Goal: Transaction & Acquisition: Purchase product/service

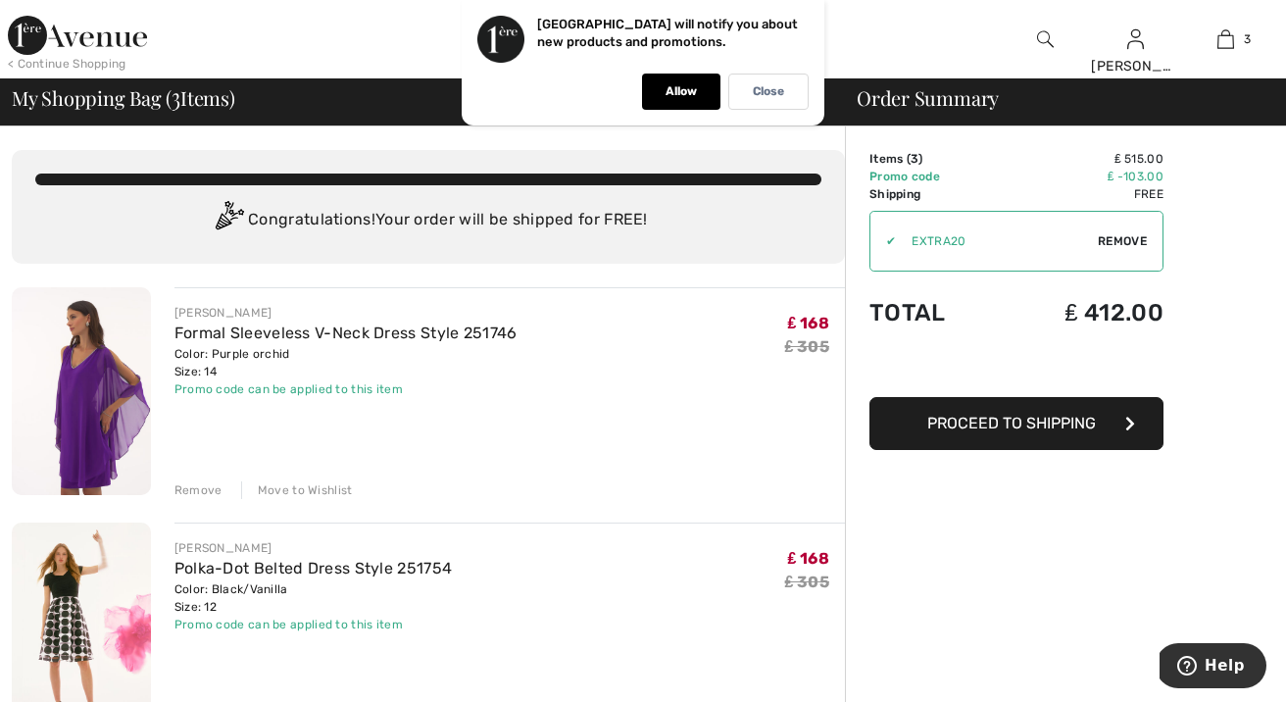
click at [662, 92] on div "Allow" at bounding box center [681, 92] width 78 height 36
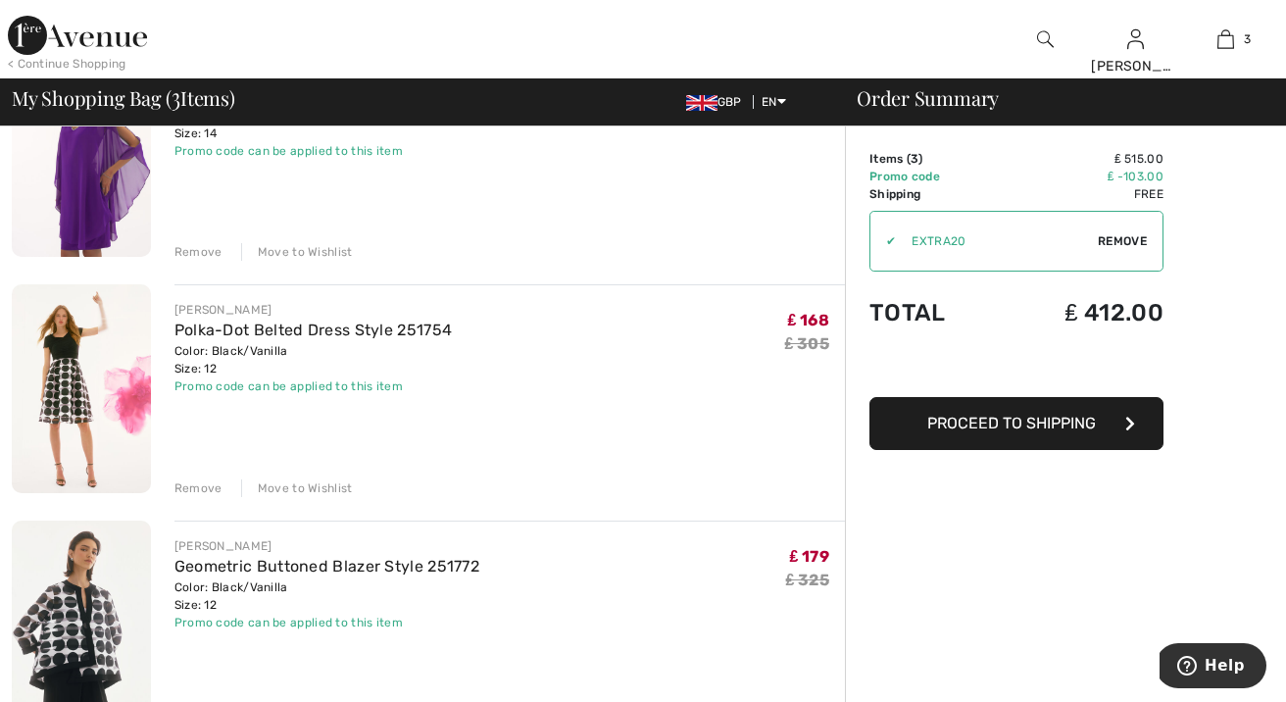
scroll to position [239, 0]
click at [987, 428] on span "Proceed to Shipping" at bounding box center [1012, 423] width 169 height 19
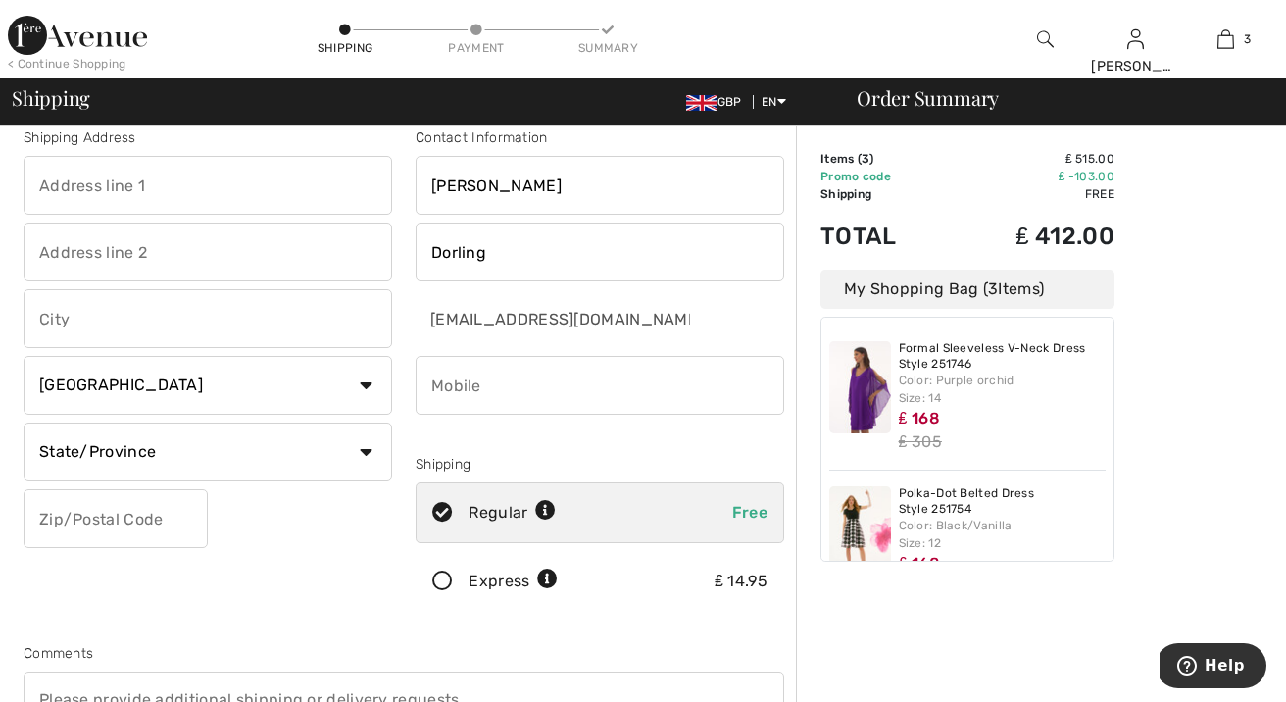
scroll to position [36, 0]
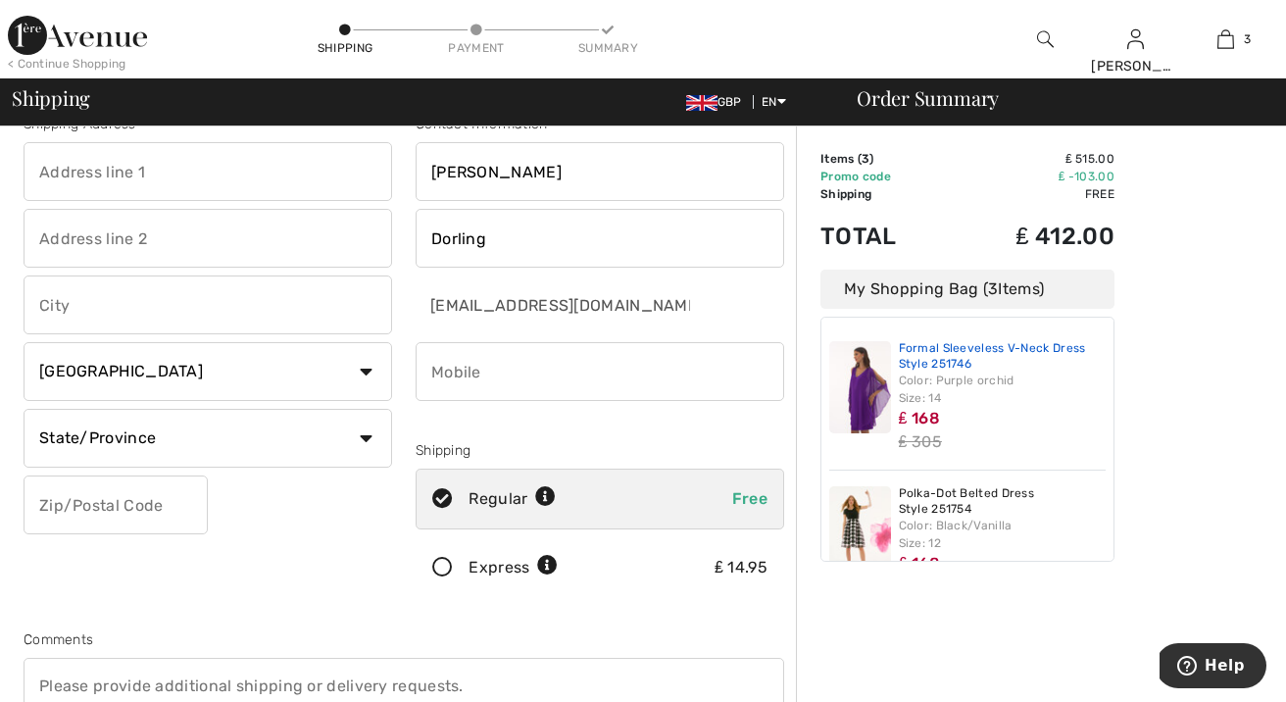
click at [955, 353] on link "Formal Sleeveless V-Neck Dress Style 251746" at bounding box center [1003, 356] width 208 height 30
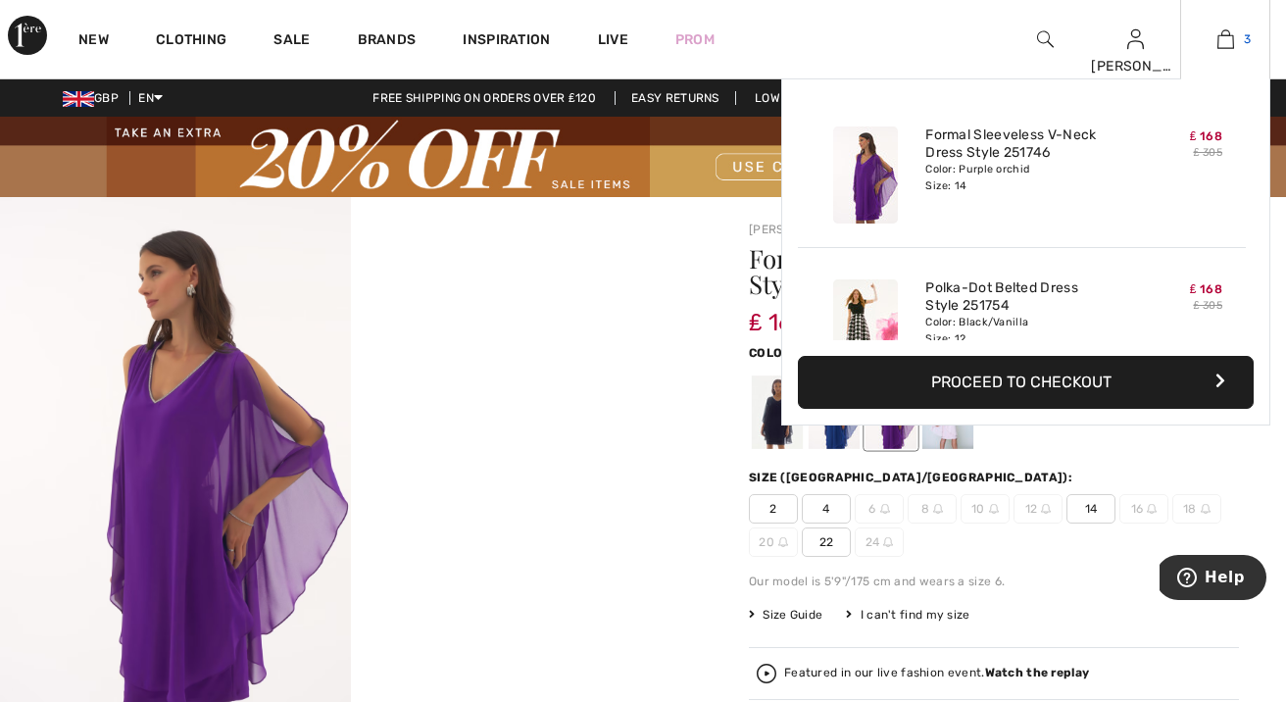
click at [1226, 50] on img at bounding box center [1226, 39] width 17 height 24
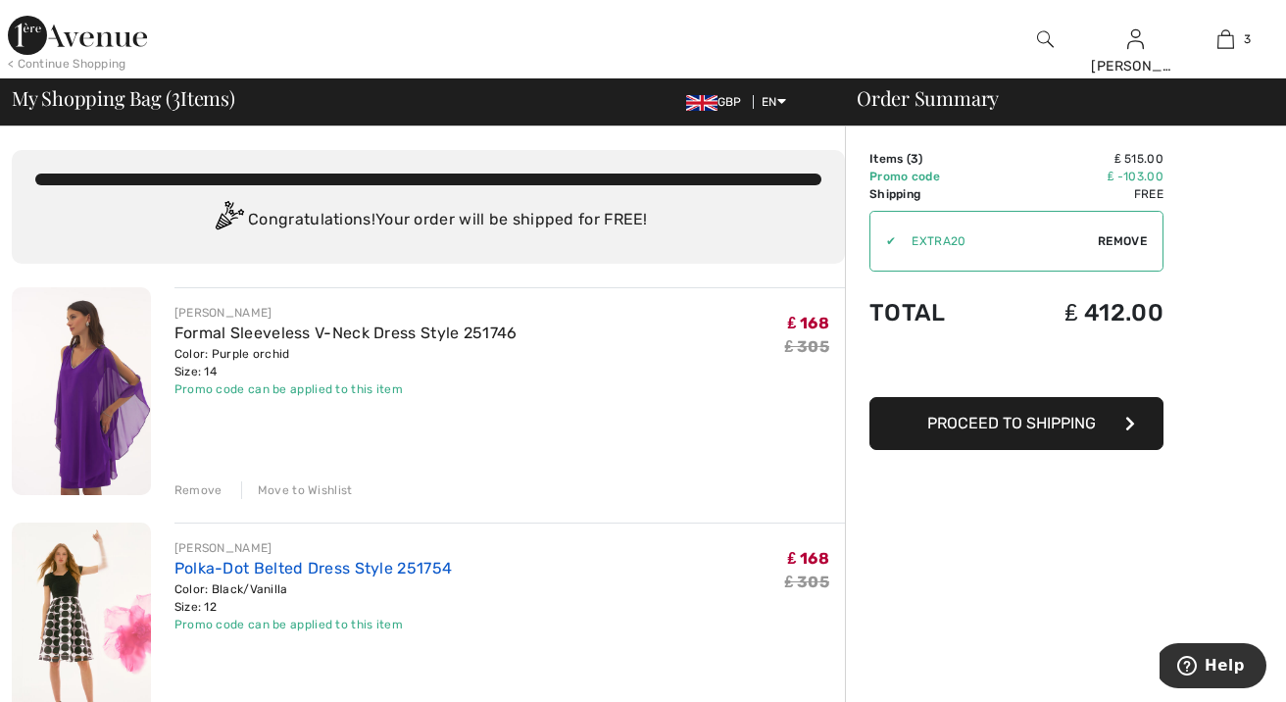
click at [353, 566] on link "Polka-Dot Belted Dress Style 251754" at bounding box center [314, 568] width 278 height 19
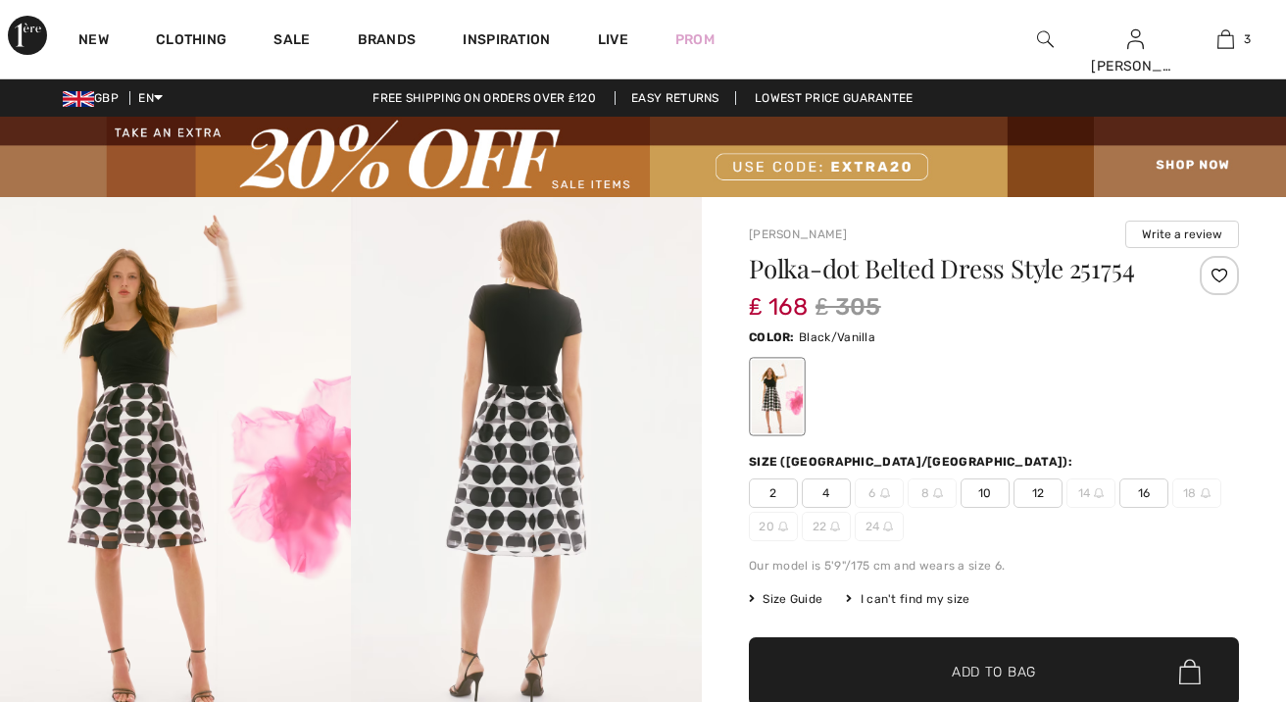
checkbox input "true"
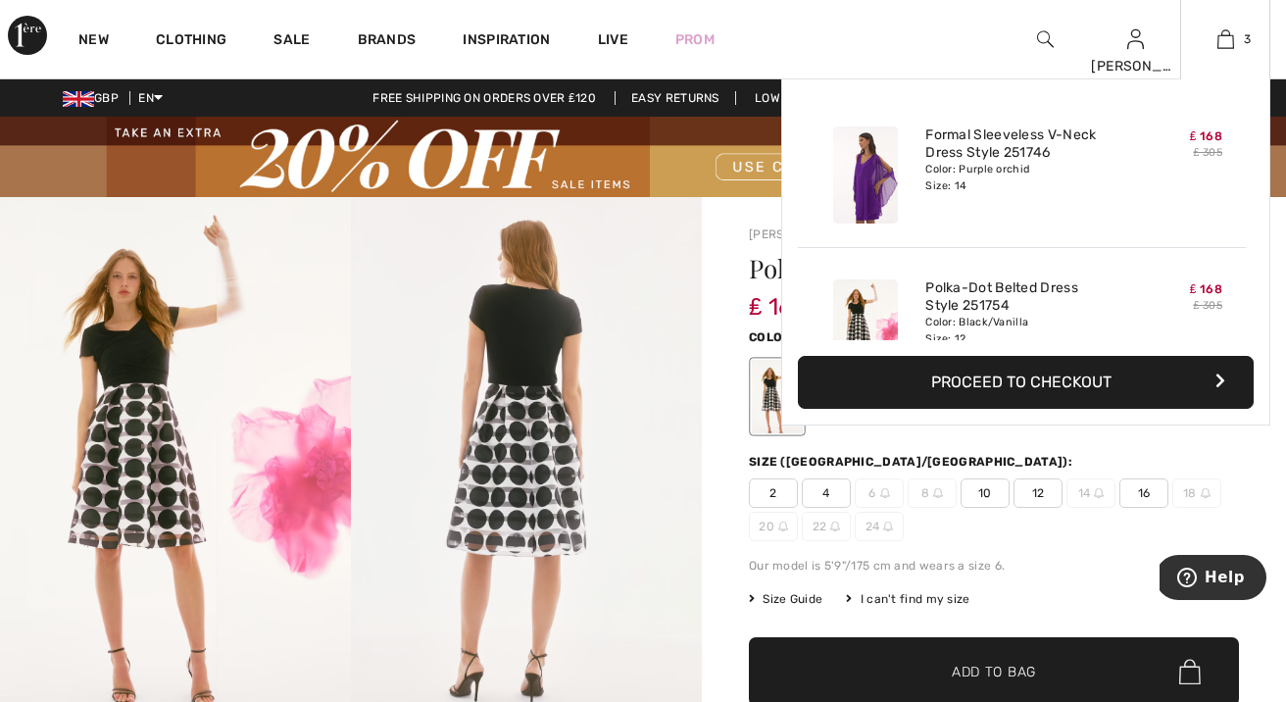
click at [1233, 53] on div "3 Added to Bag Joseph Ribkoff Formal Sleeveless V-neck Dress Style 251746 ₤ 168…" at bounding box center [1225, 39] width 90 height 78
click at [1072, 377] on button "Proceed to Checkout" at bounding box center [1026, 382] width 456 height 53
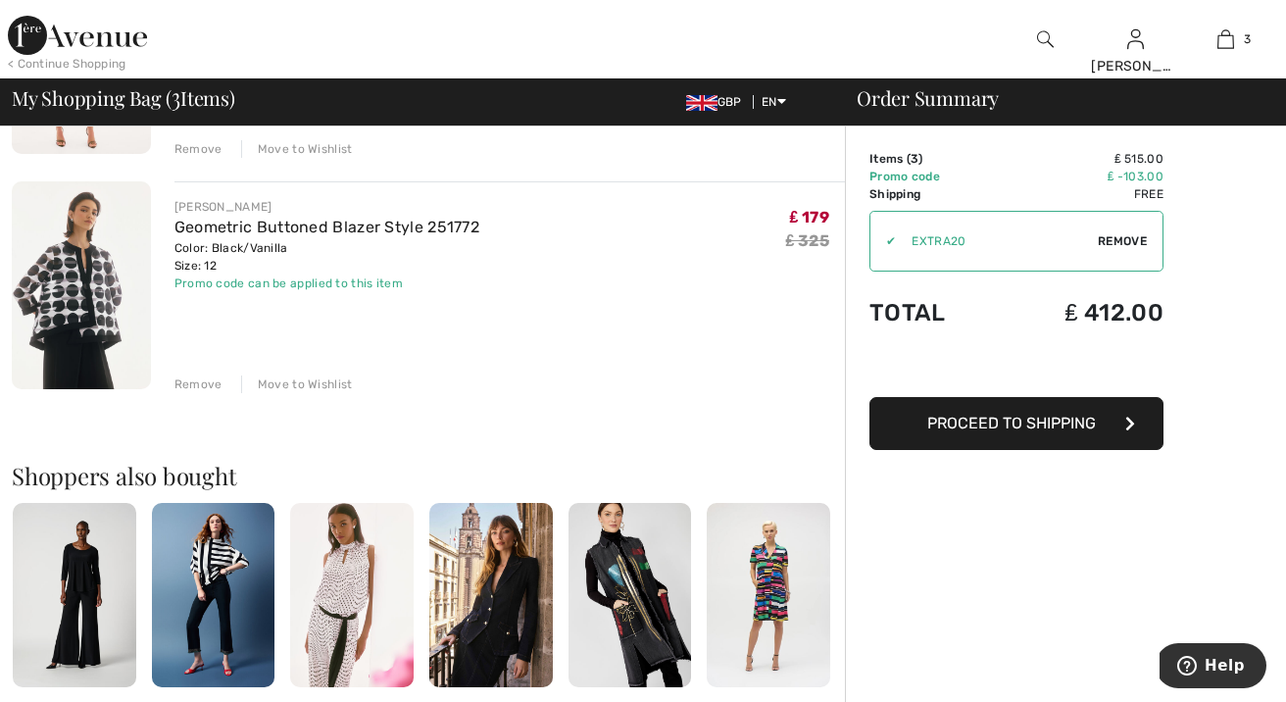
scroll to position [490, 0]
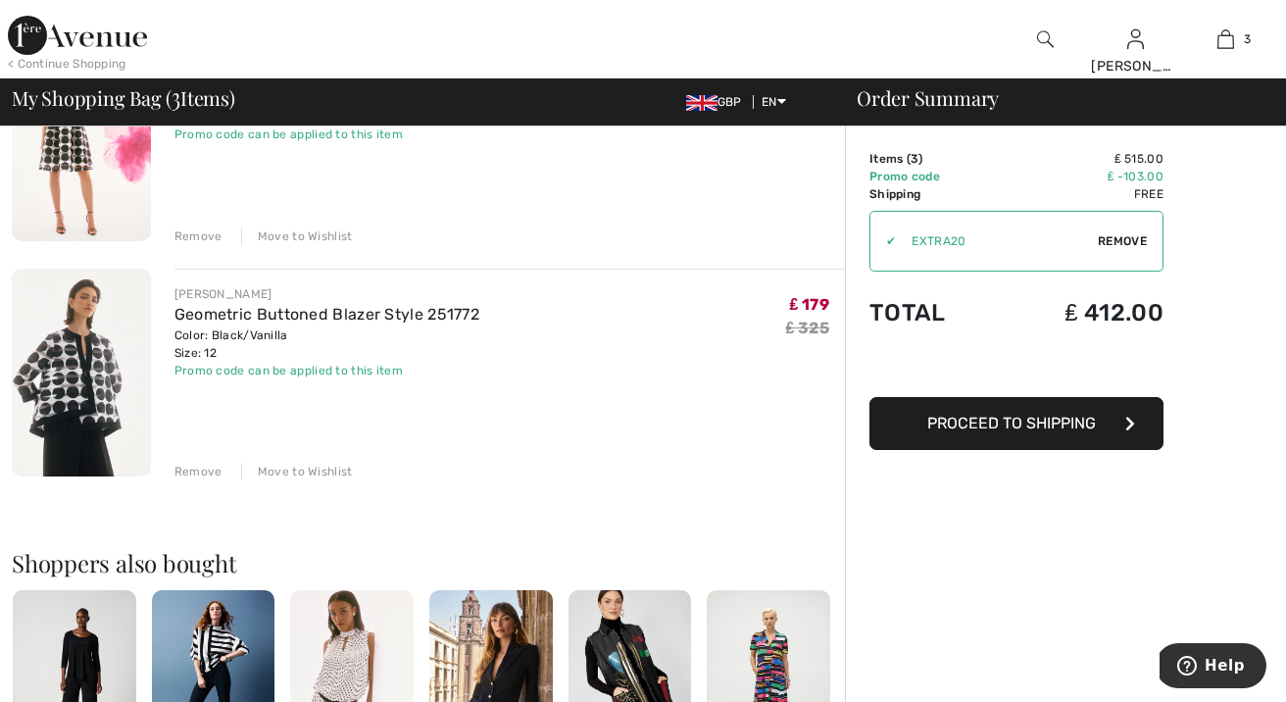
click at [929, 415] on span "Proceed to Shipping" at bounding box center [1012, 423] width 169 height 19
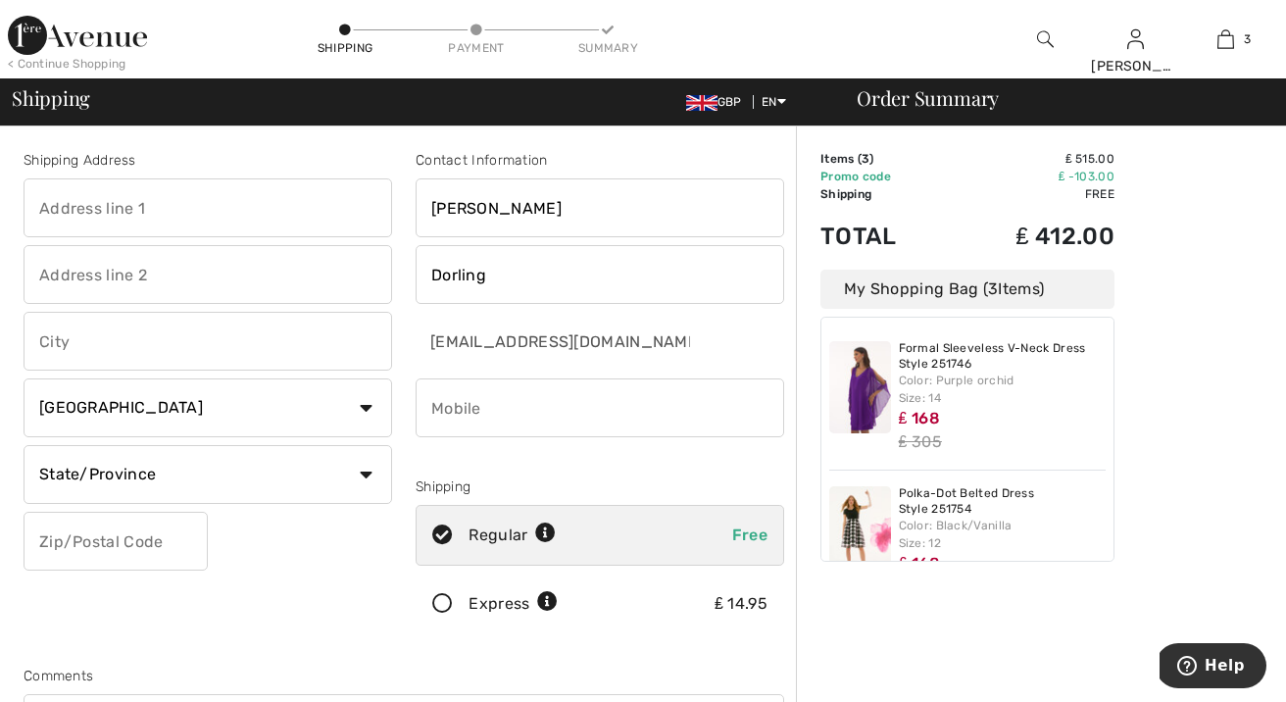
select select "IM"
click at [71, 56] on div "< Continue Shopping" at bounding box center [67, 64] width 119 height 18
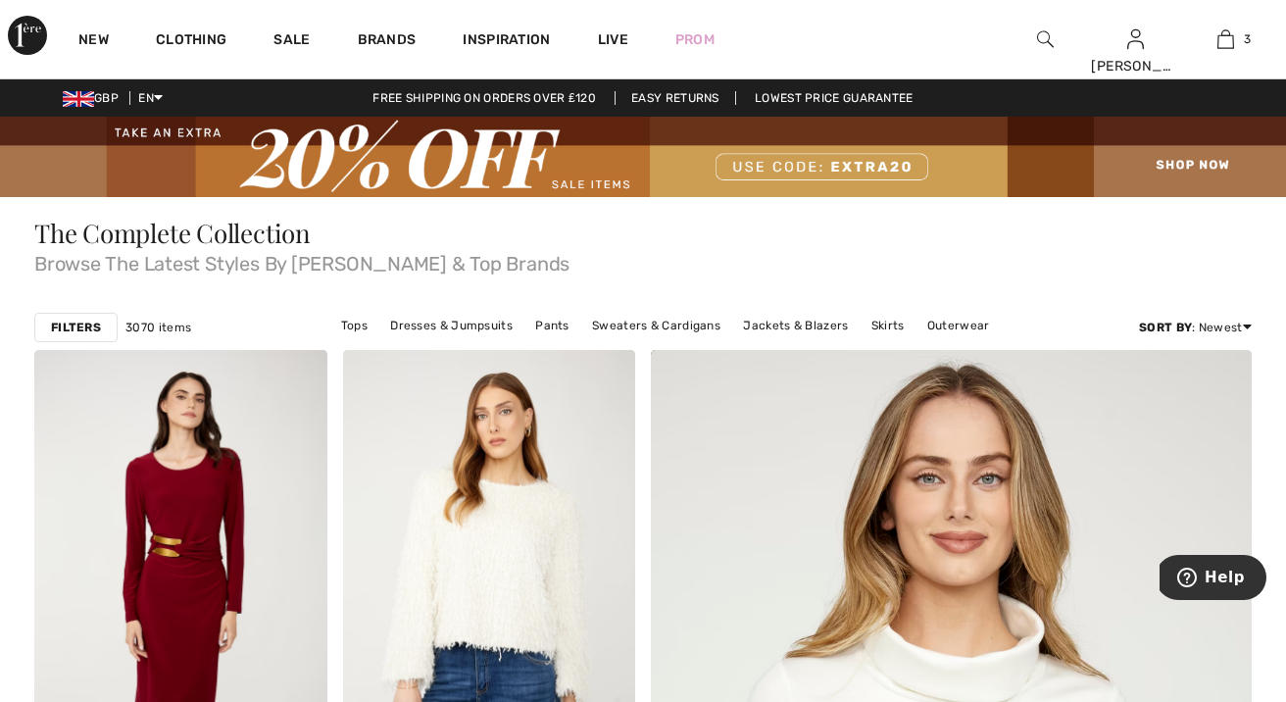
click at [1051, 40] on img at bounding box center [1045, 39] width 17 height 24
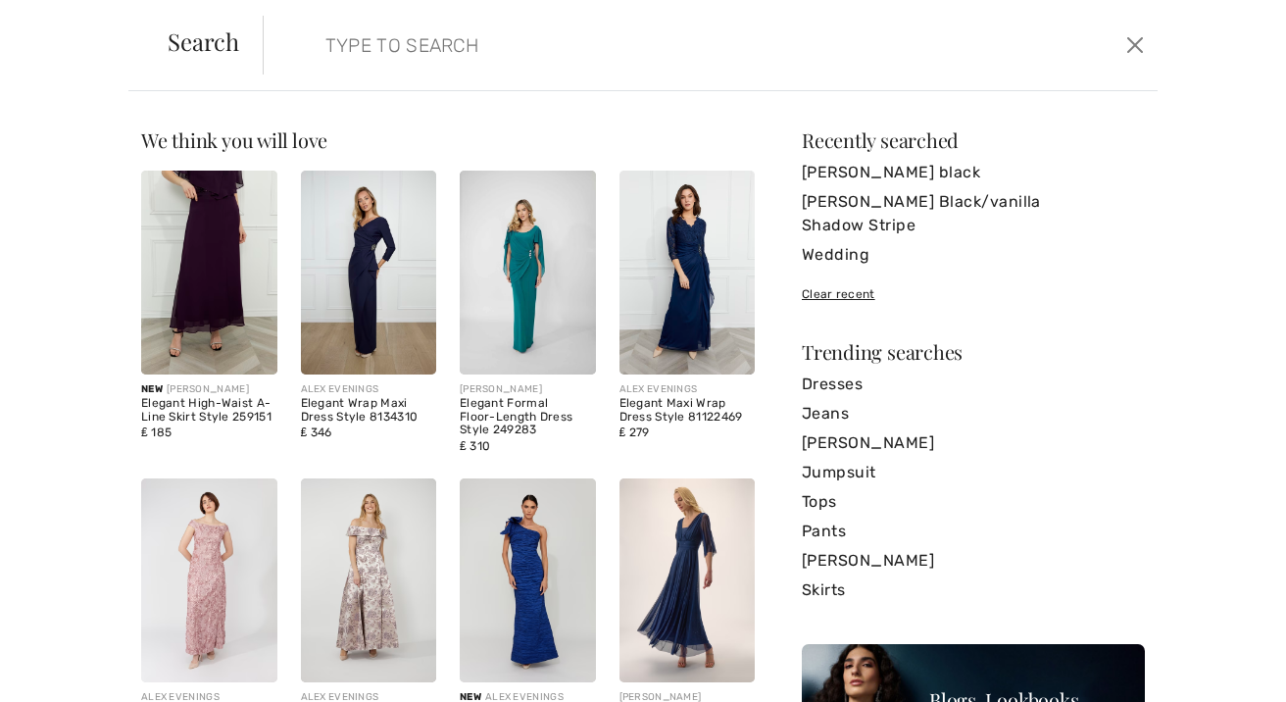
paste input "[PERSON_NAME] Denim Medium Blue Frayed Hem Straight Jeans Style 242922"
type input "[PERSON_NAME] Denim Medium Blue Frayed Hem Straight Jeans Style 242922"
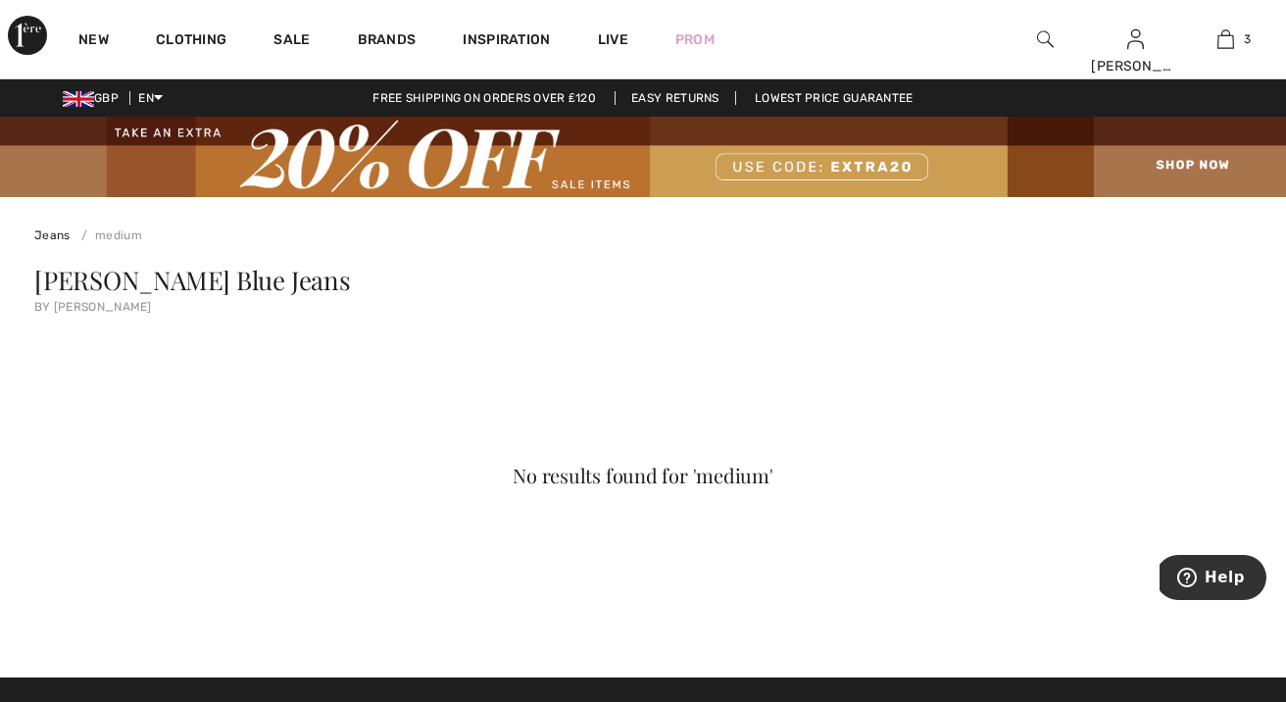
click at [1041, 44] on img at bounding box center [1045, 39] width 17 height 24
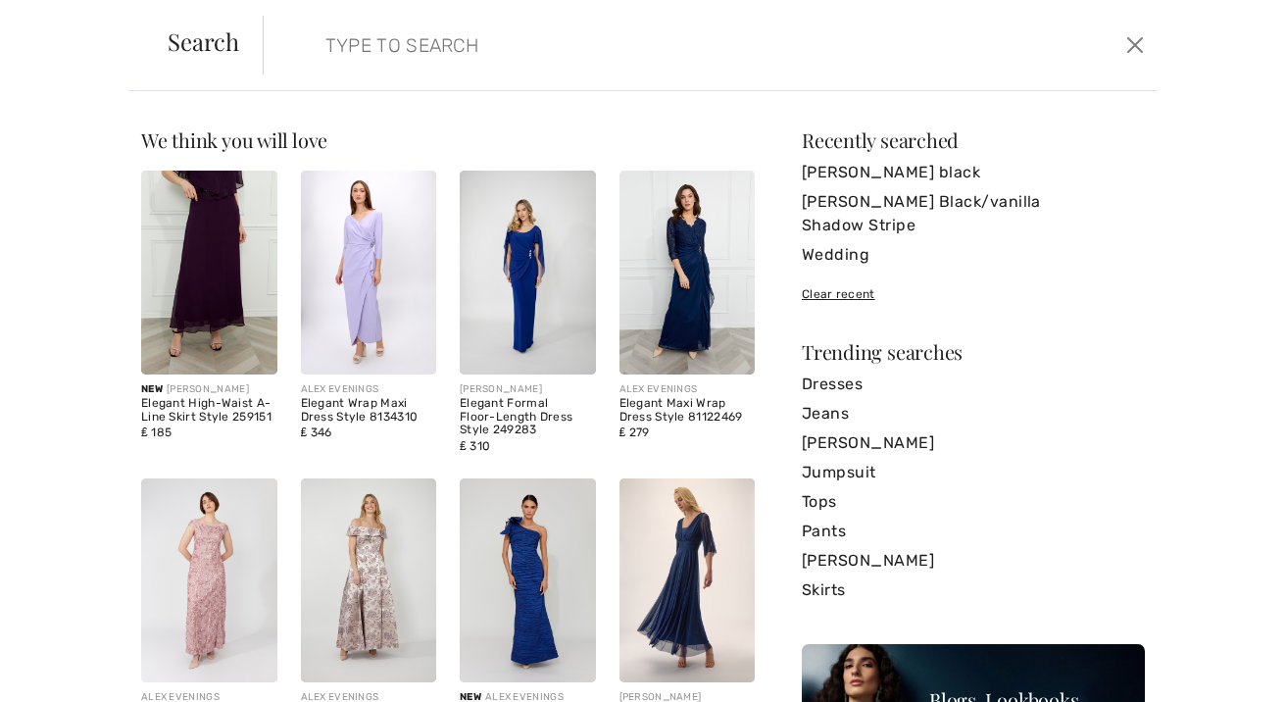
paste input "[PERSON_NAME] Denim Medium Blue Frayed Hem Straight Jeans Style 242922"
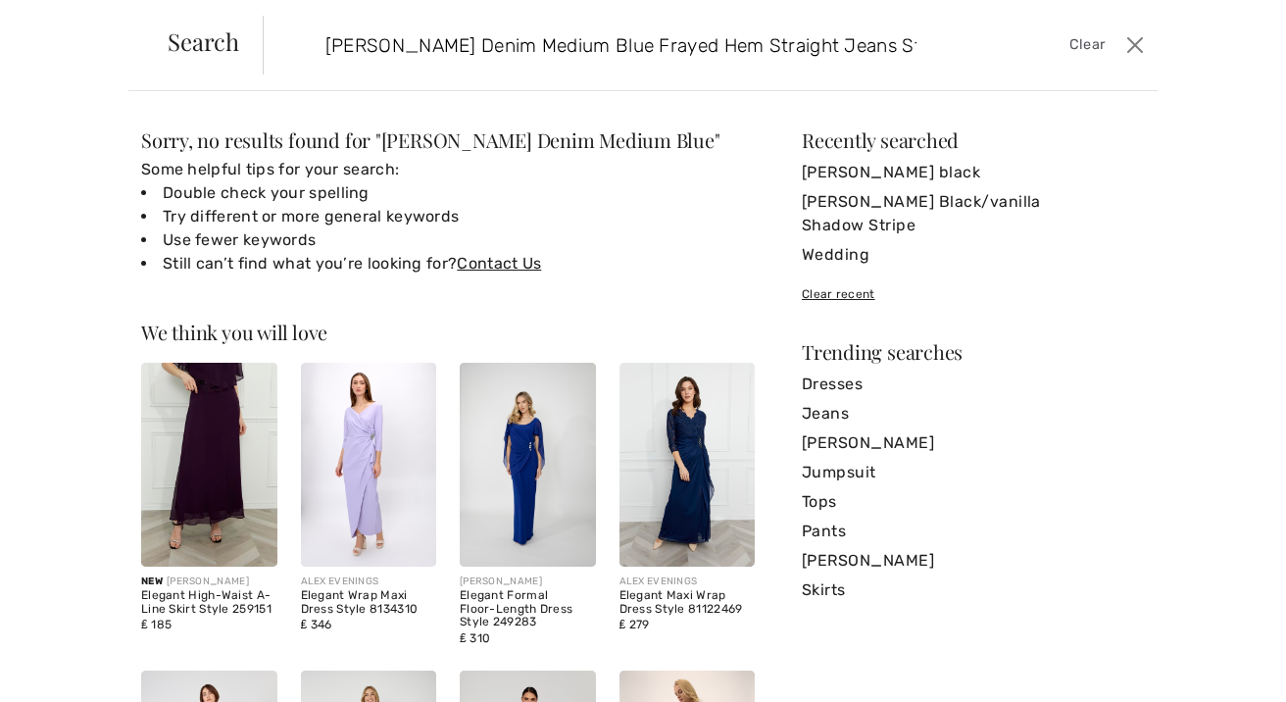
drag, startPoint x: 506, startPoint y: 40, endPoint x: 289, endPoint y: 31, distance: 216.9
click at [289, 31] on form "Joseph Ribkoff Denim Medium Blue Frayed Hem Straight Jeans Style 242922 Clear" at bounding box center [692, 45] width 858 height 59
type input "Blue Frayed Hem Straight Jeans Style 242922"
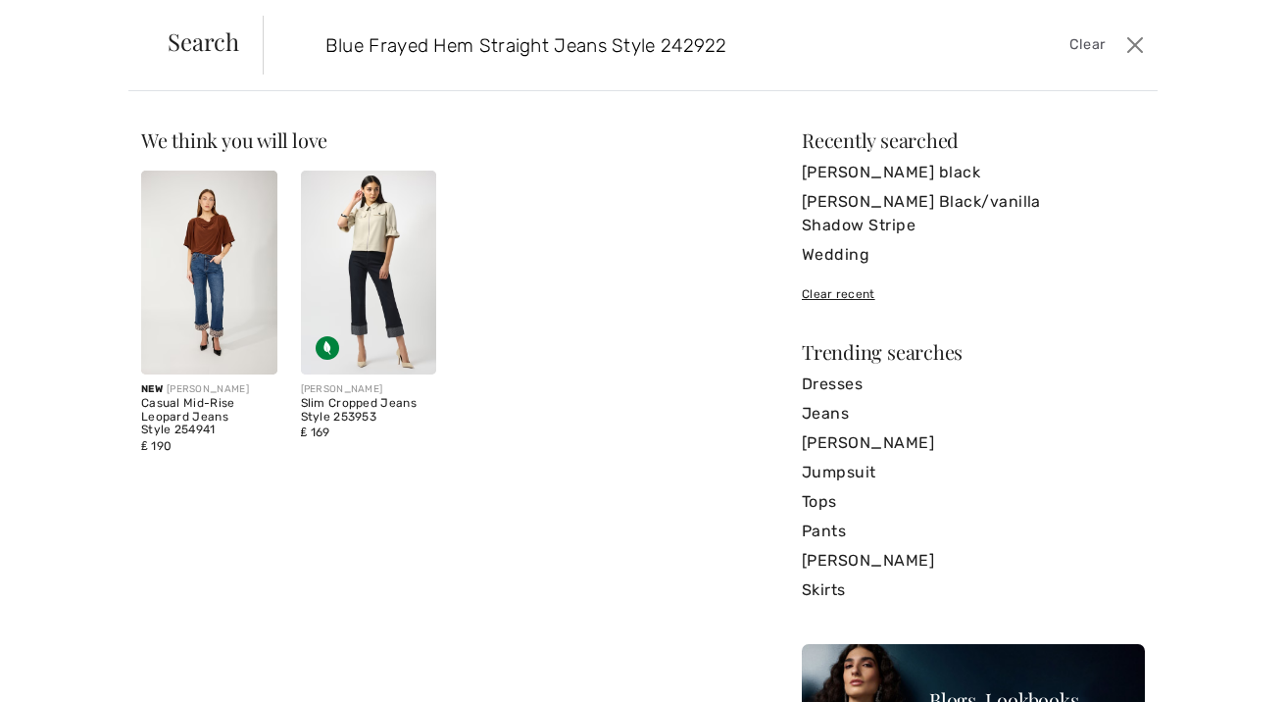
click at [1091, 47] on span "Clear" at bounding box center [1088, 45] width 36 height 22
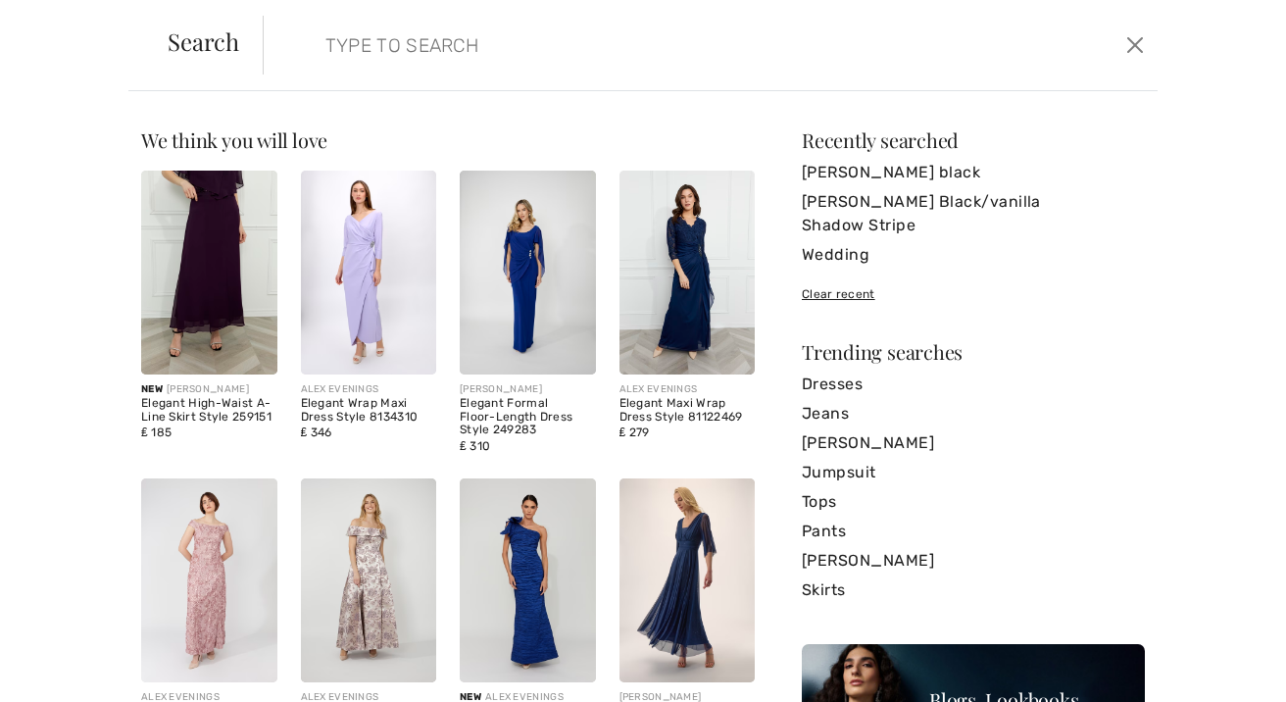
click at [378, 47] on input "search" at bounding box center [615, 45] width 608 height 59
paste input "Joseph Ribkoff Vintage Blue Denim Pant Style 231919 Regular price"
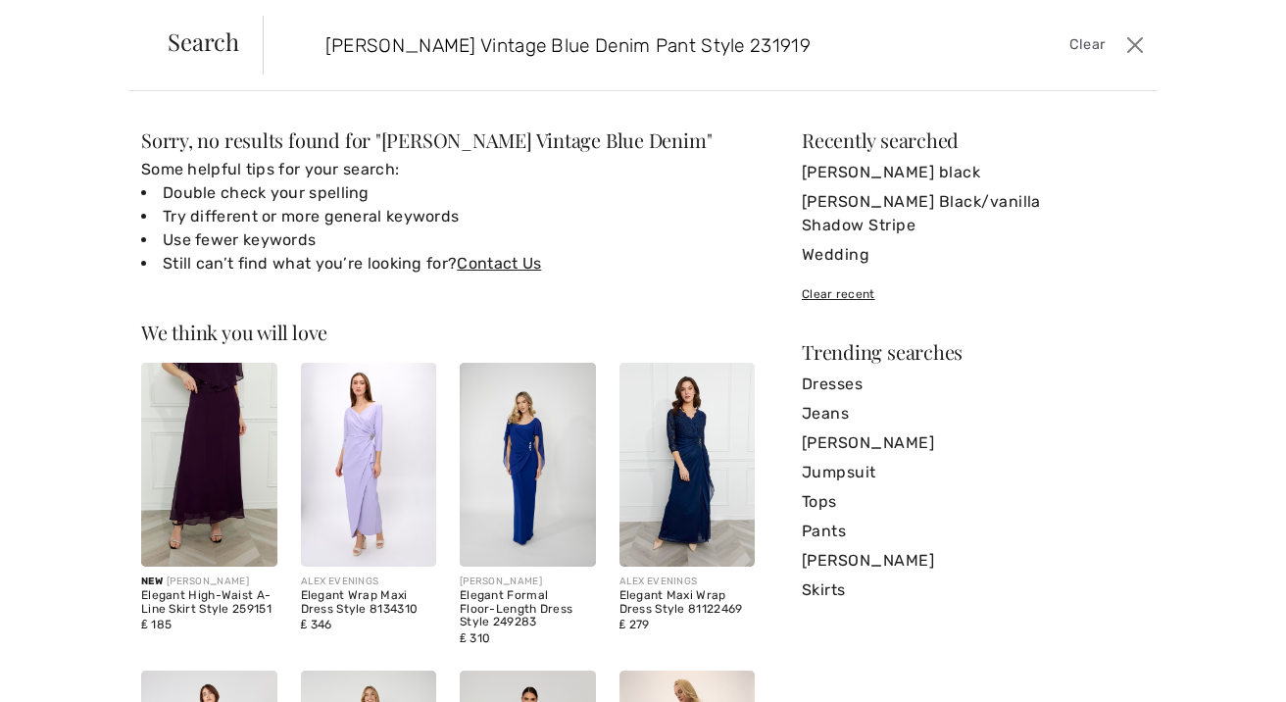
type input "Joseph Ribkoff Vintage Blue Denim Pant Style 231919"
drag, startPoint x: 862, startPoint y: 56, endPoint x: 307, endPoint y: 10, distance: 556.8
click at [309, 8] on div "Search Joseph Ribkoff Vintage Blue Denim Pant Style 231919 Clear" at bounding box center [642, 45] width 1029 height 91
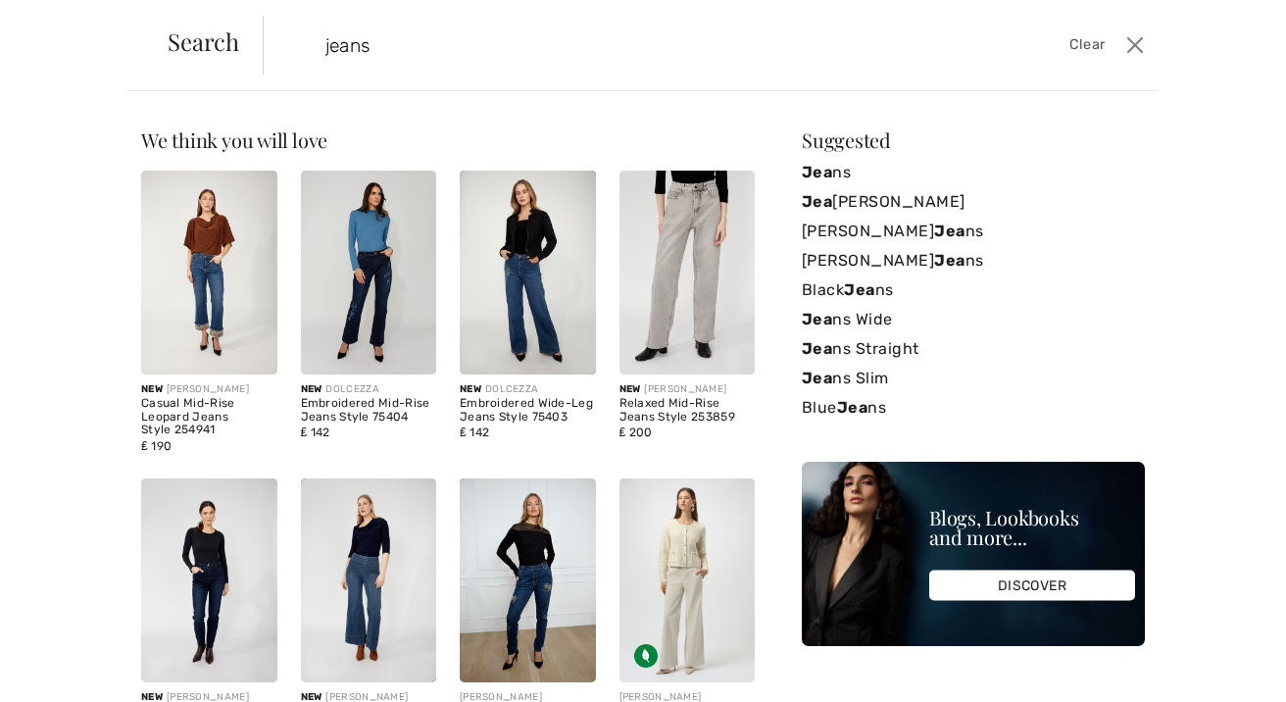
type input "jeans"
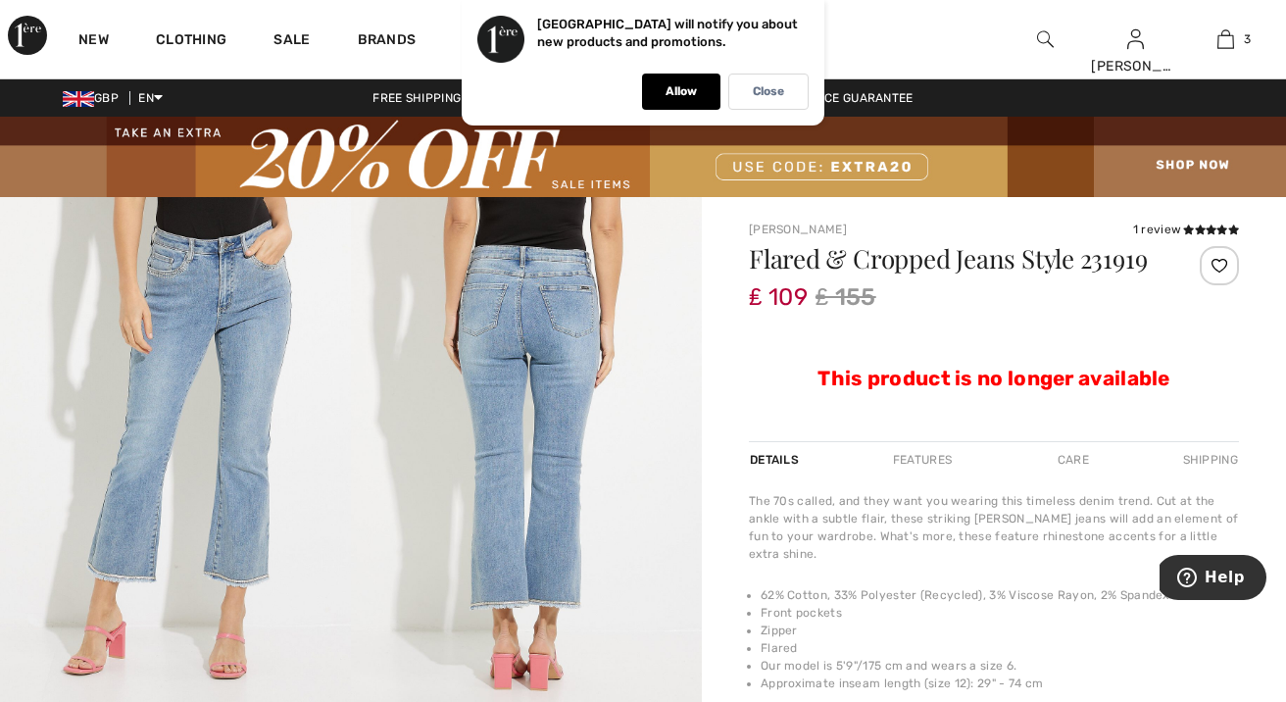
click at [1051, 37] on img at bounding box center [1045, 39] width 17 height 24
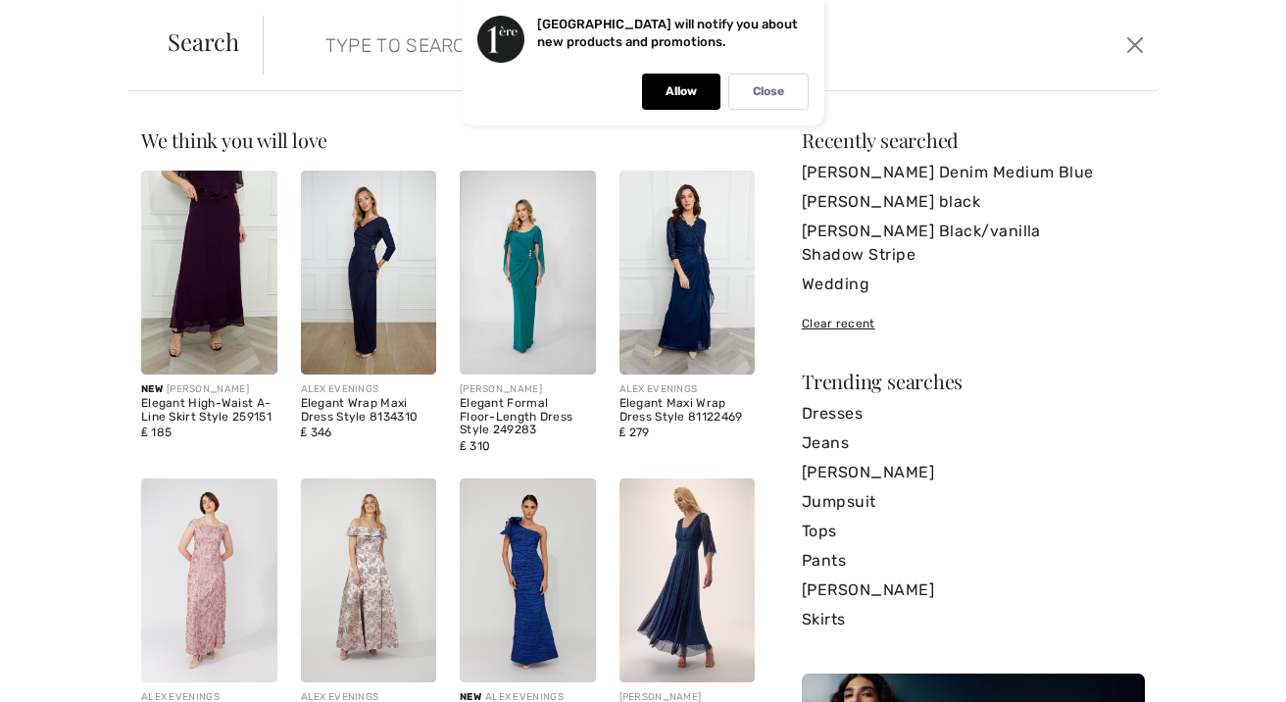
click at [375, 48] on input "search" at bounding box center [615, 45] width 608 height 59
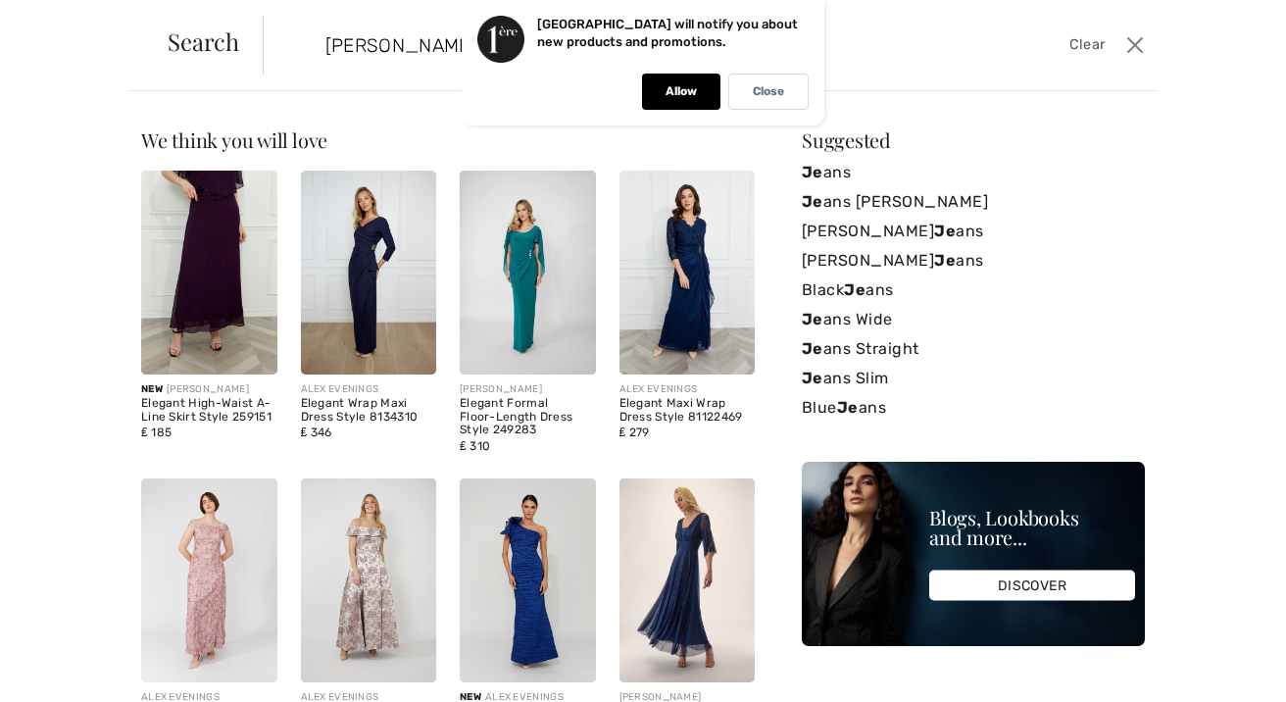
type input "jeans"
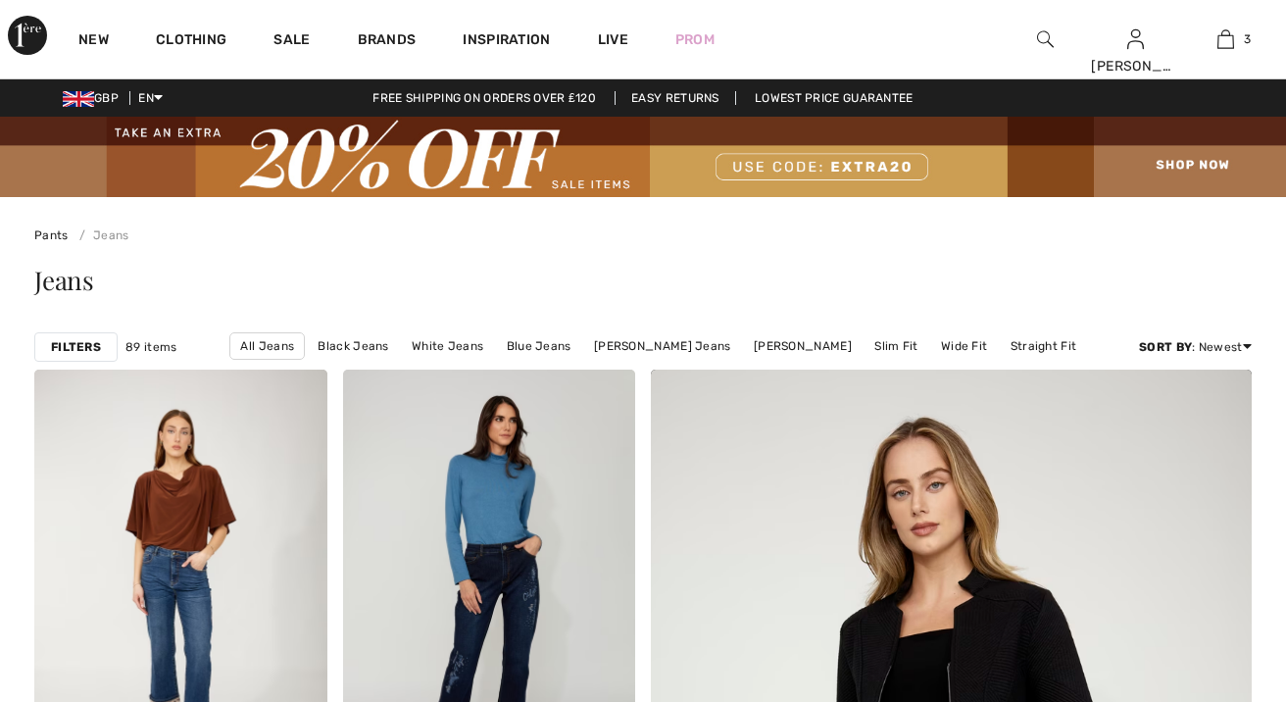
checkbox input "true"
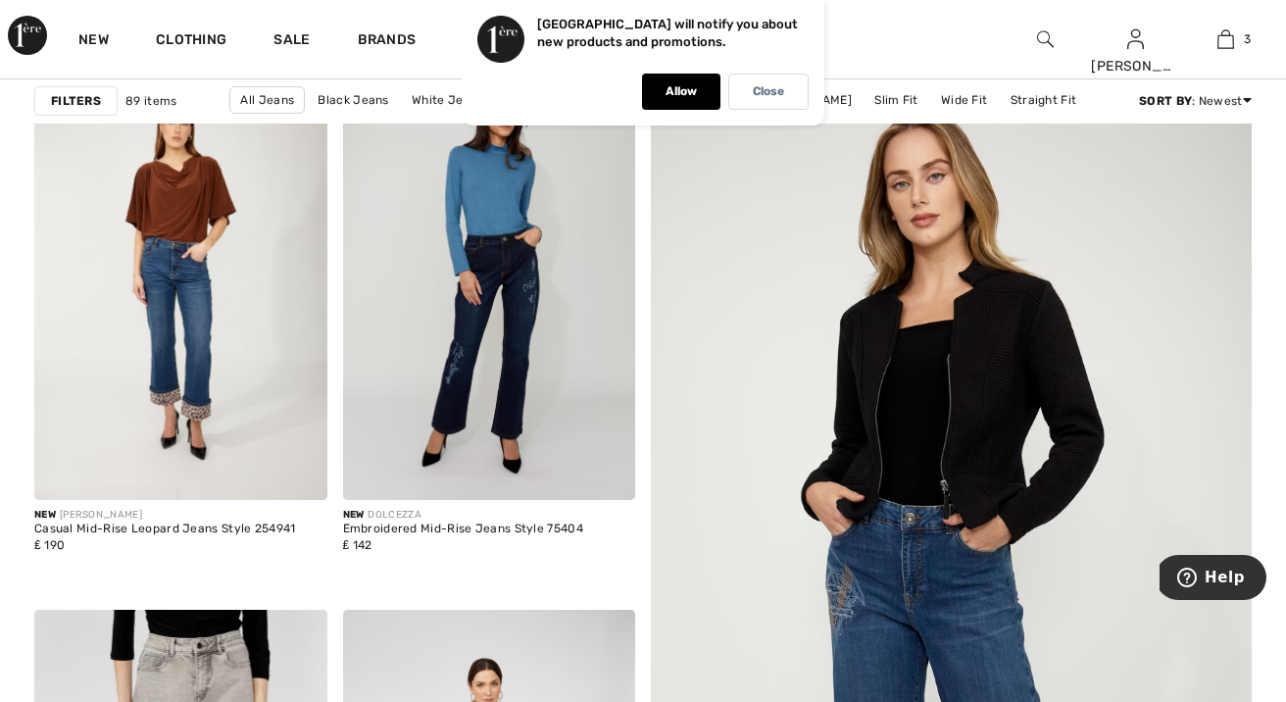
scroll to position [302, 0]
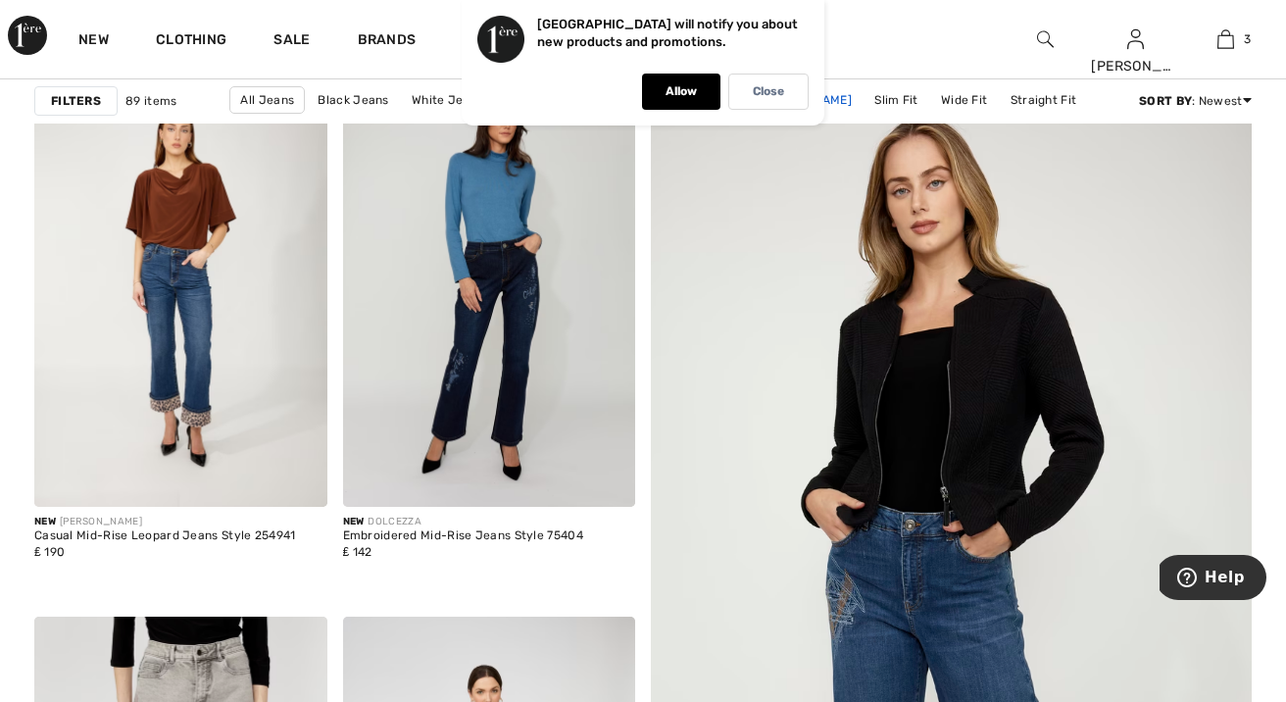
drag, startPoint x: 792, startPoint y: 88, endPoint x: 803, endPoint y: 102, distance: 17.5
click at [792, 88] on div "Close" at bounding box center [768, 92] width 80 height 36
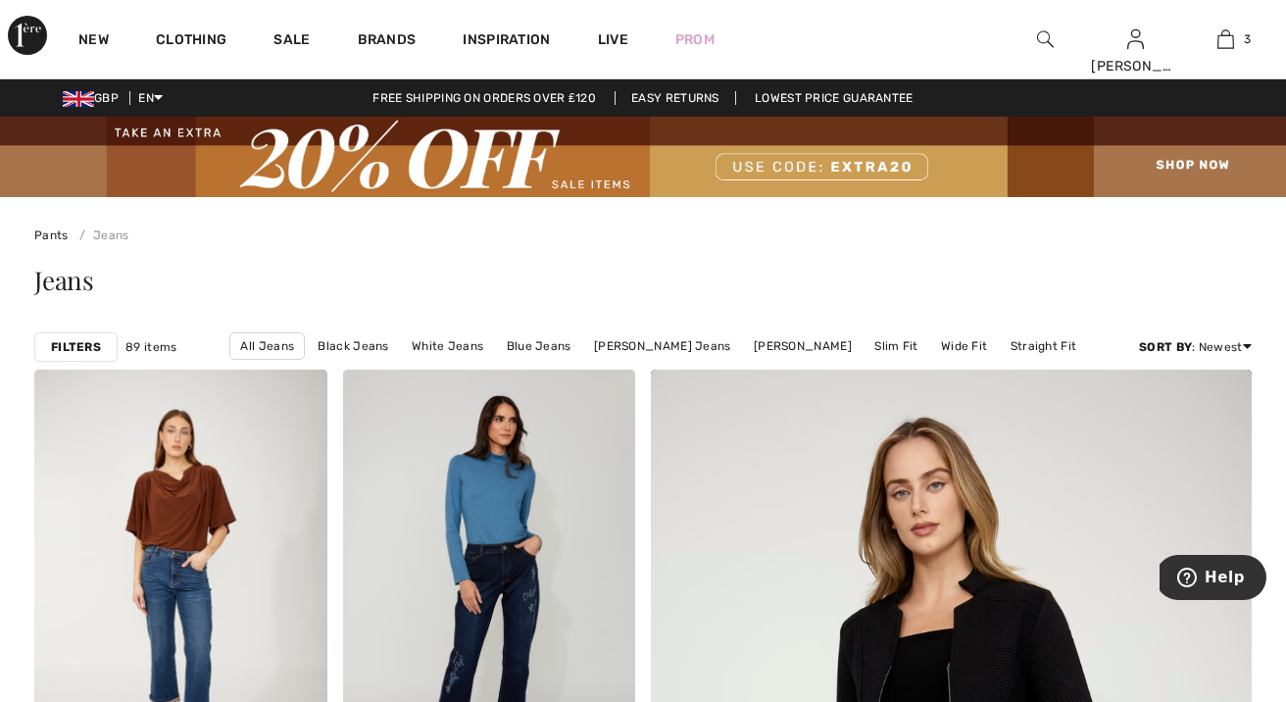
scroll to position [0, 0]
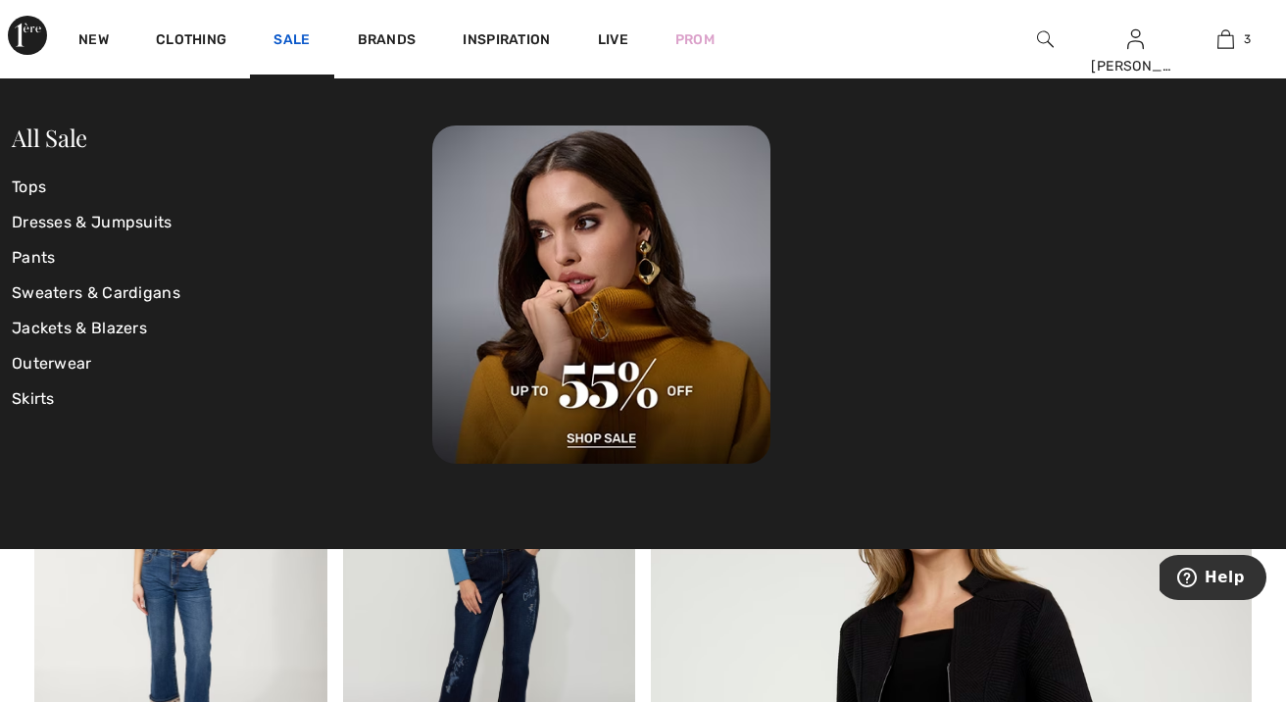
click at [306, 42] on link "Sale" at bounding box center [292, 41] width 36 height 21
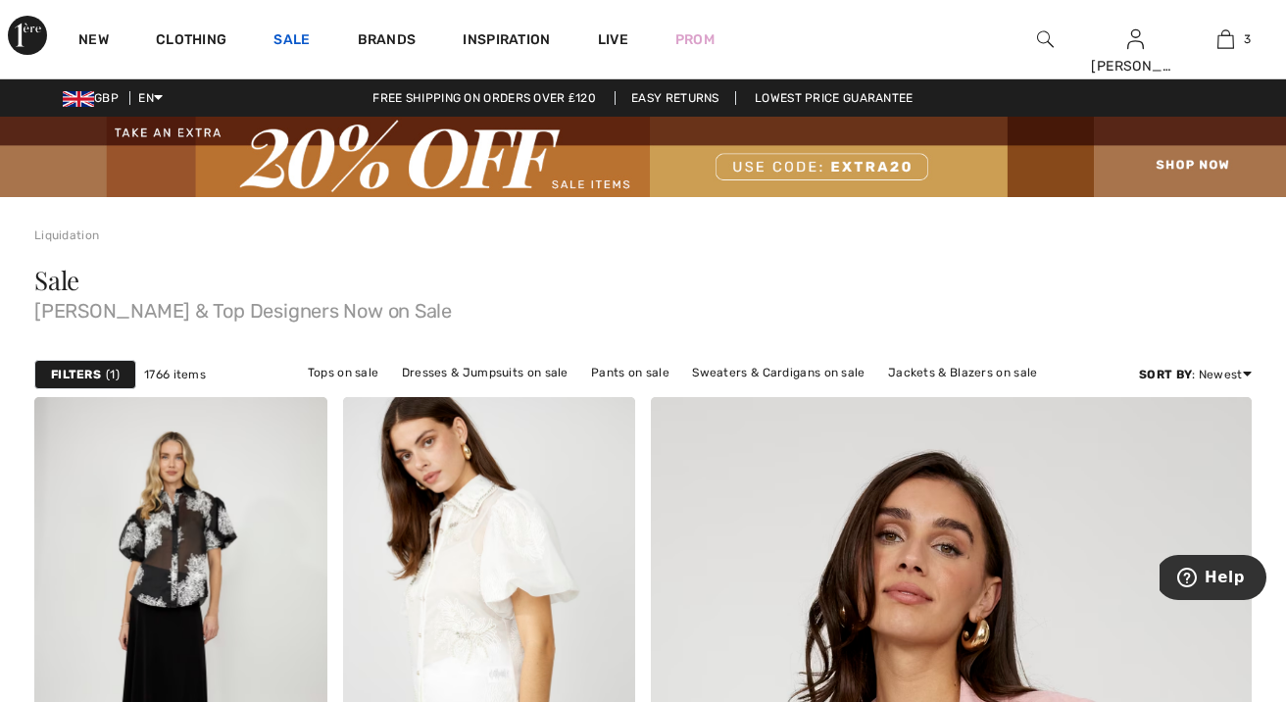
click at [308, 42] on link "Sale" at bounding box center [292, 41] width 36 height 21
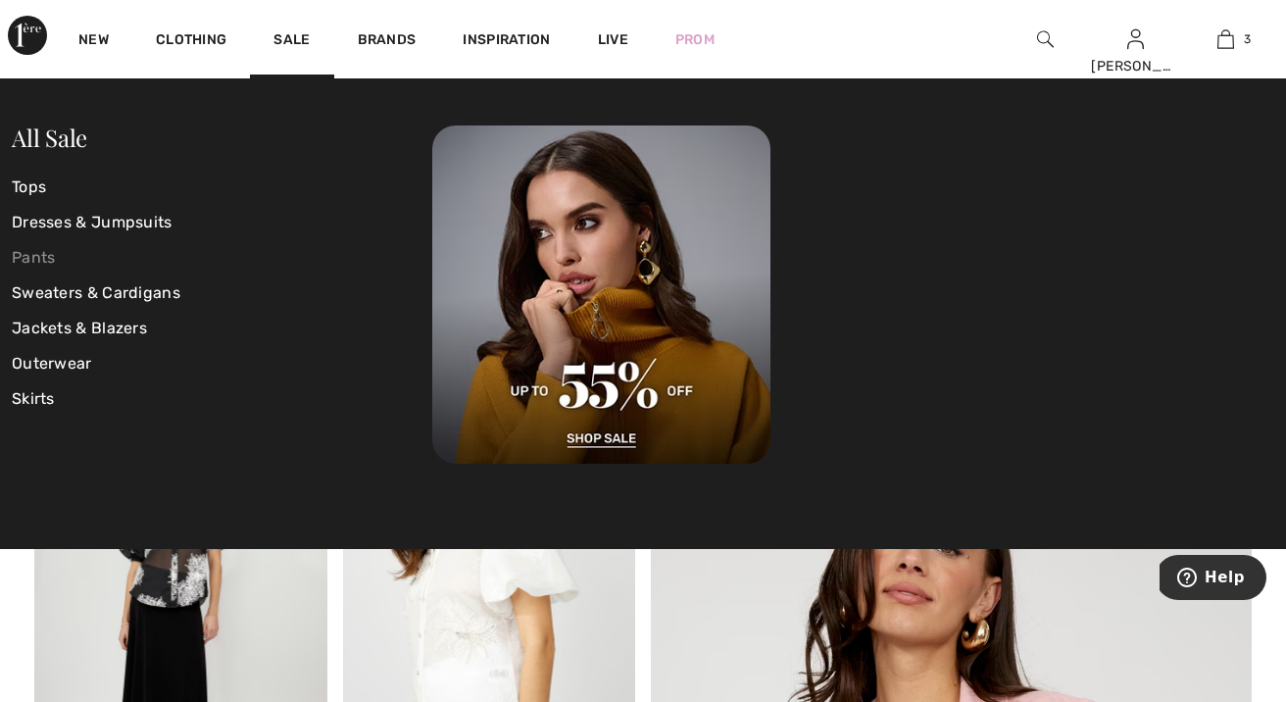
click at [56, 252] on link "Pants" at bounding box center [222, 257] width 421 height 35
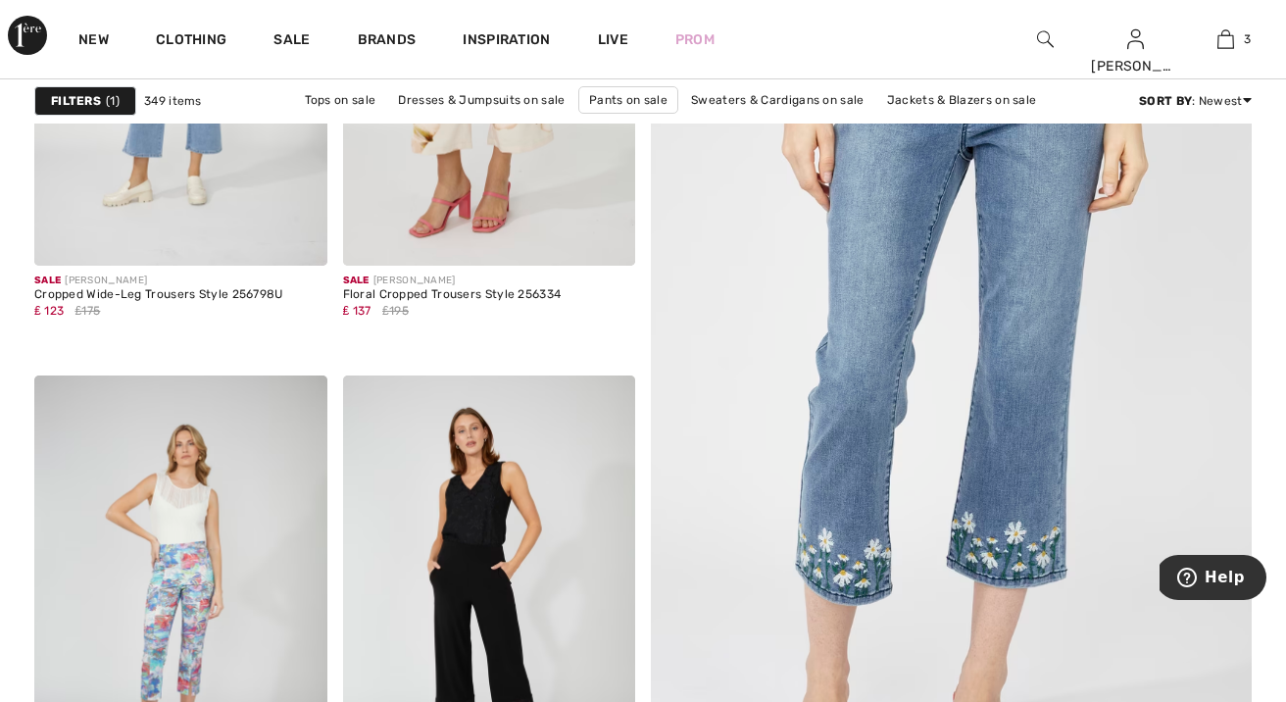
scroll to position [542, 0]
click at [930, 312] on img at bounding box center [952, 367] width 722 height 1081
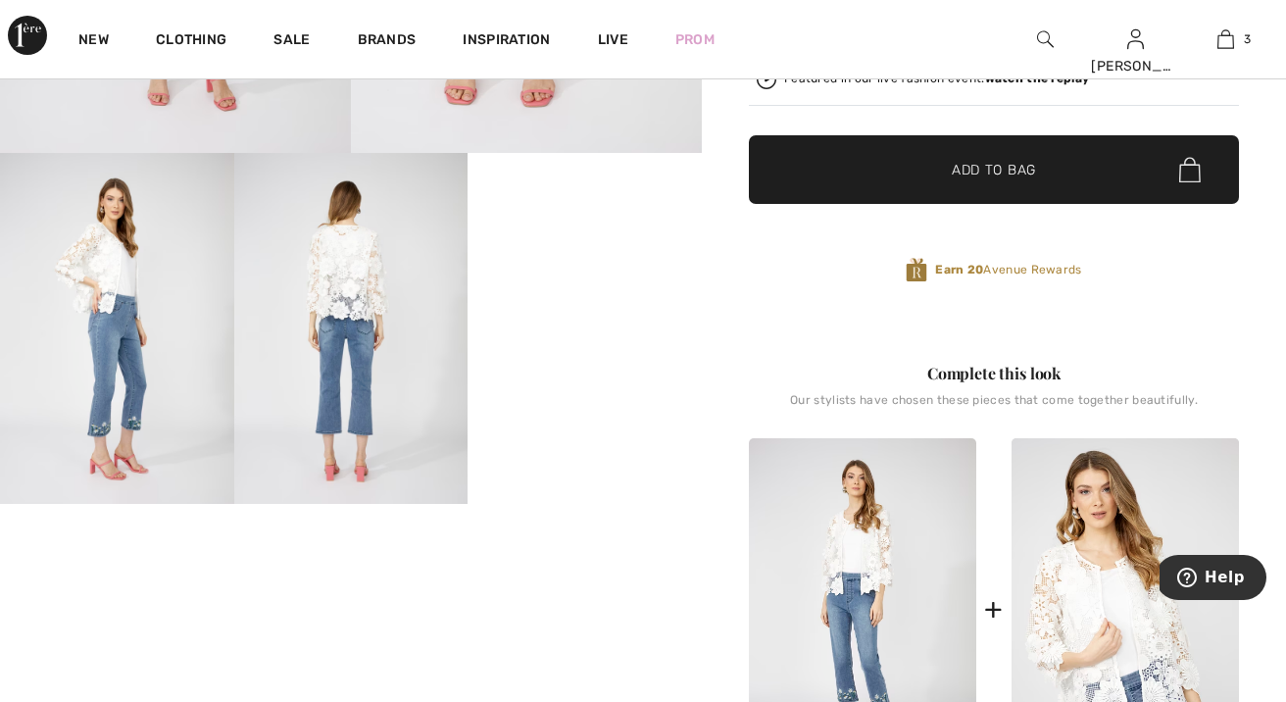
scroll to position [569, 0]
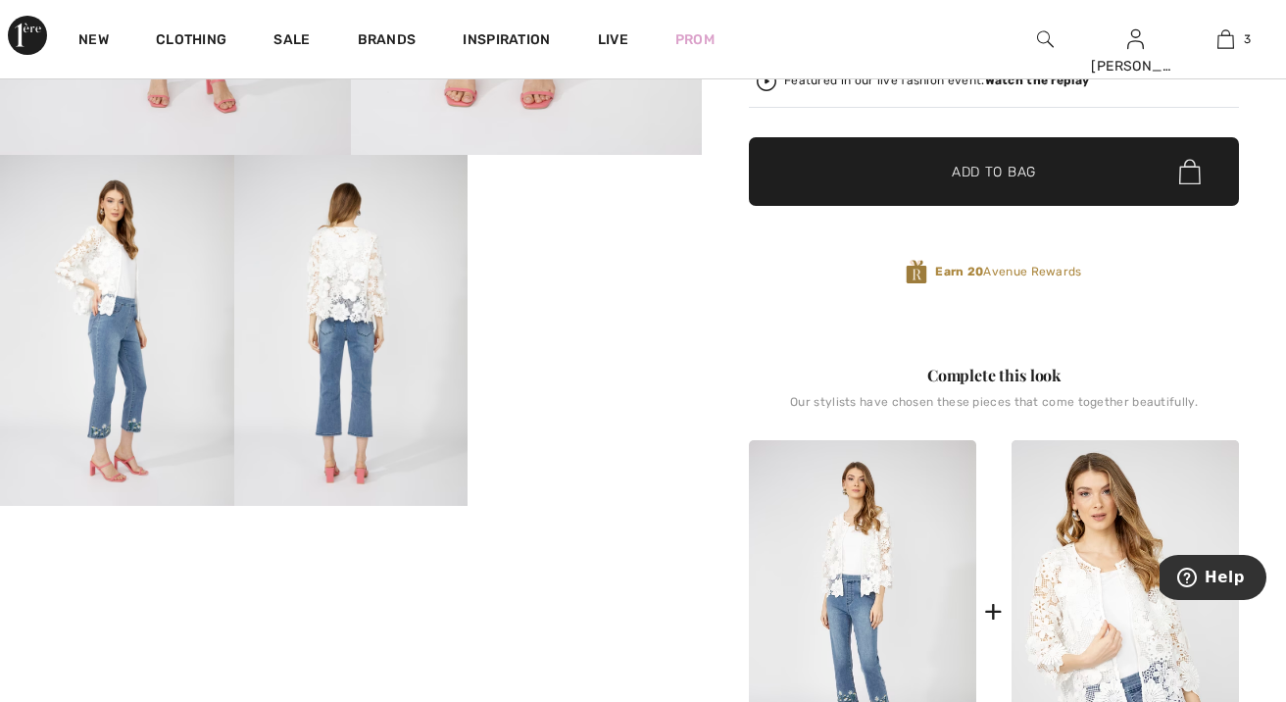
click at [356, 312] on img at bounding box center [351, 330] width 234 height 351
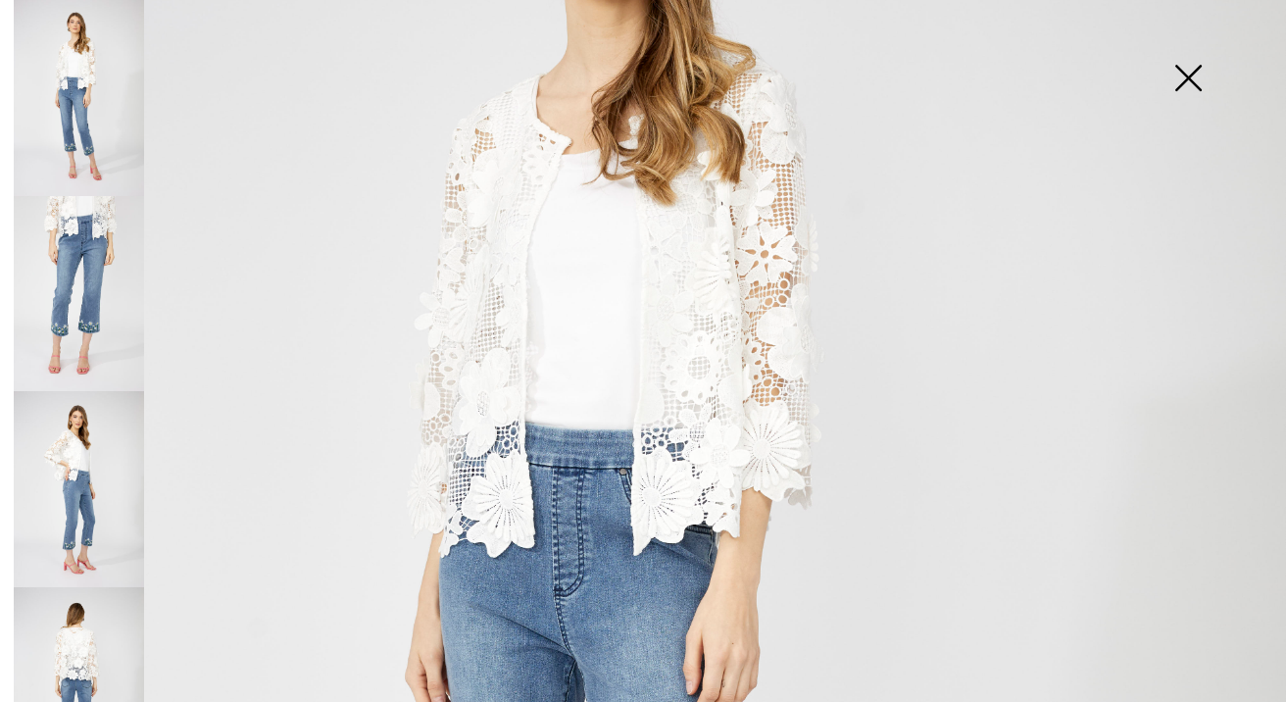
scroll to position [309, 0]
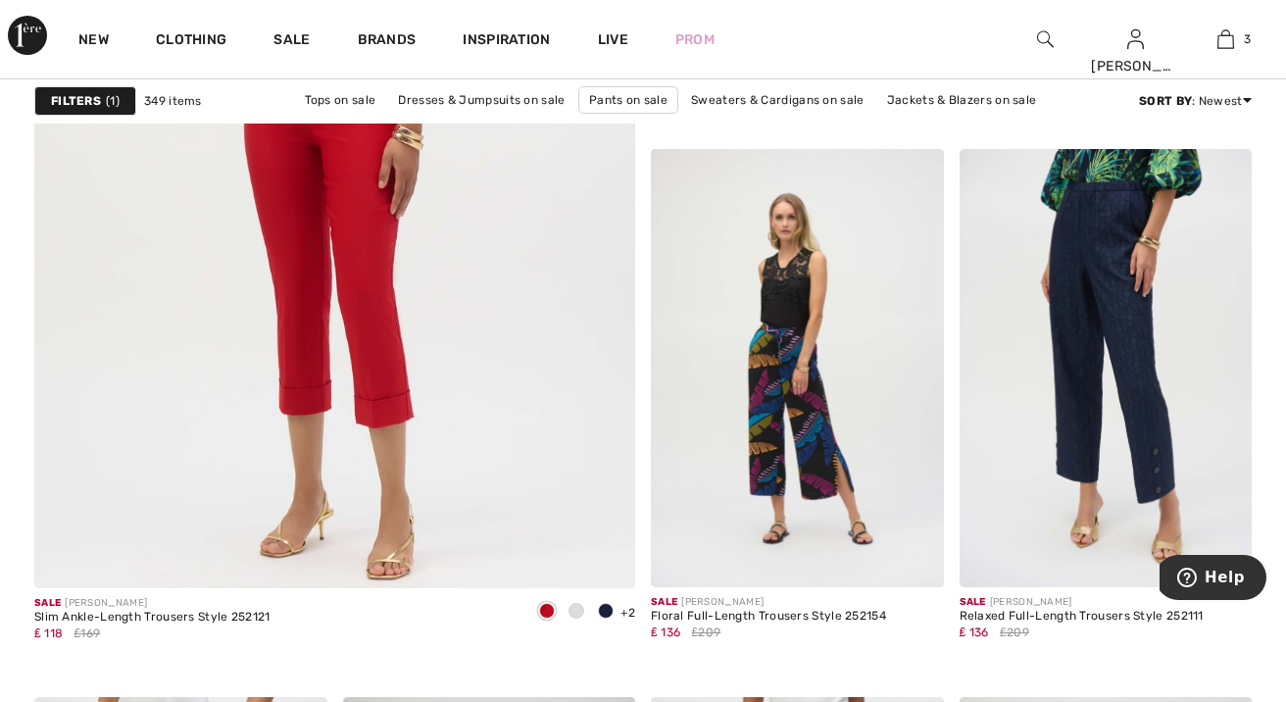
scroll to position [5065, 0]
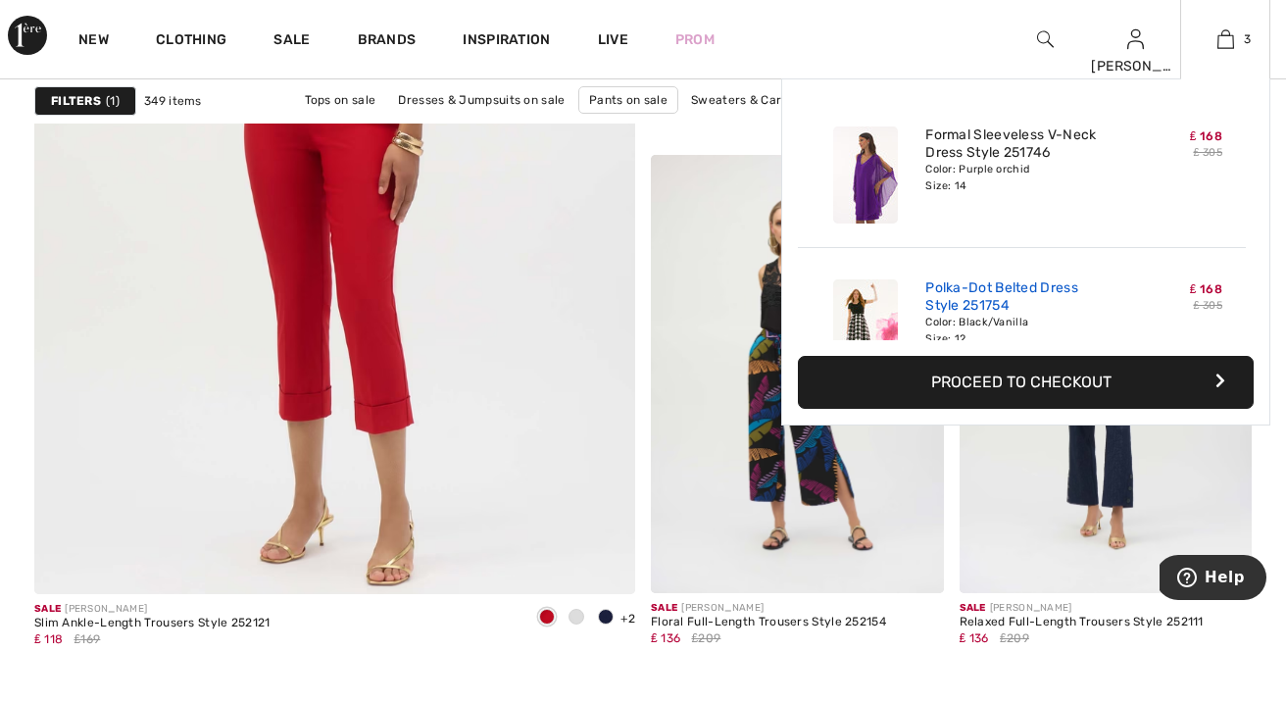
click at [1036, 298] on link "Polka-Dot Belted Dress Style 251754" at bounding box center [1022, 296] width 193 height 35
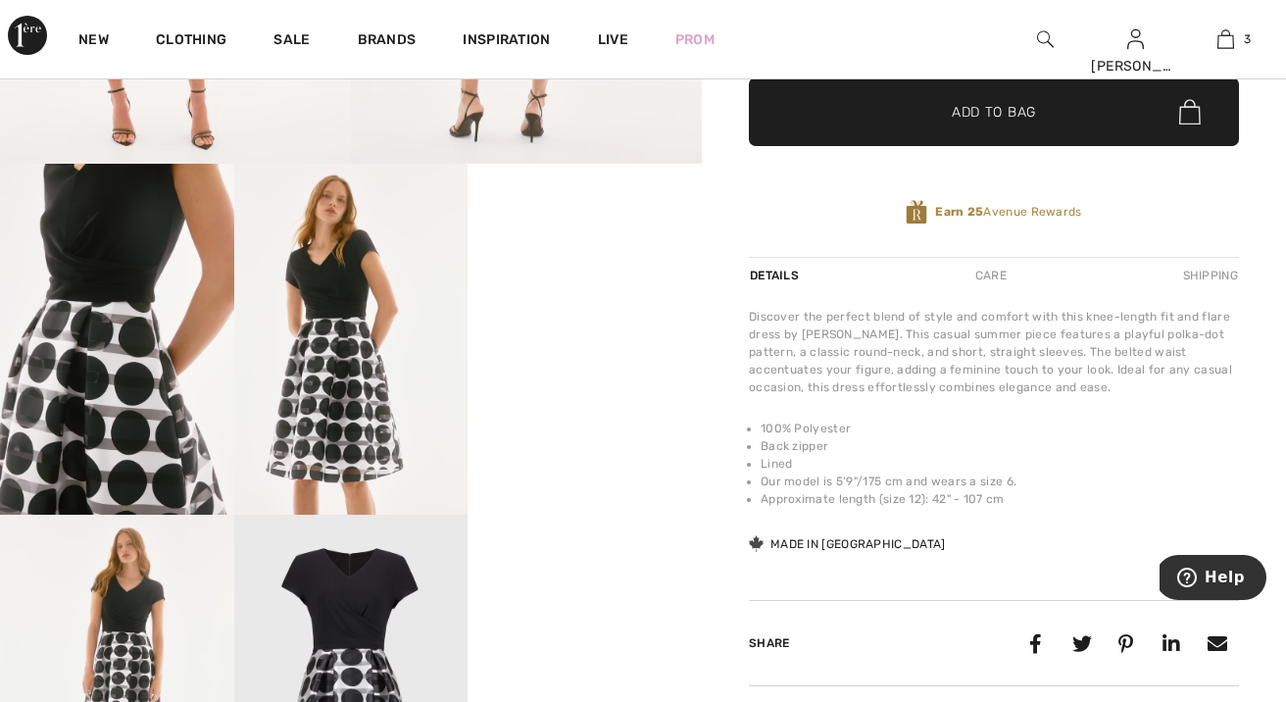
scroll to position [560, 0]
click at [151, 327] on img at bounding box center [117, 339] width 234 height 351
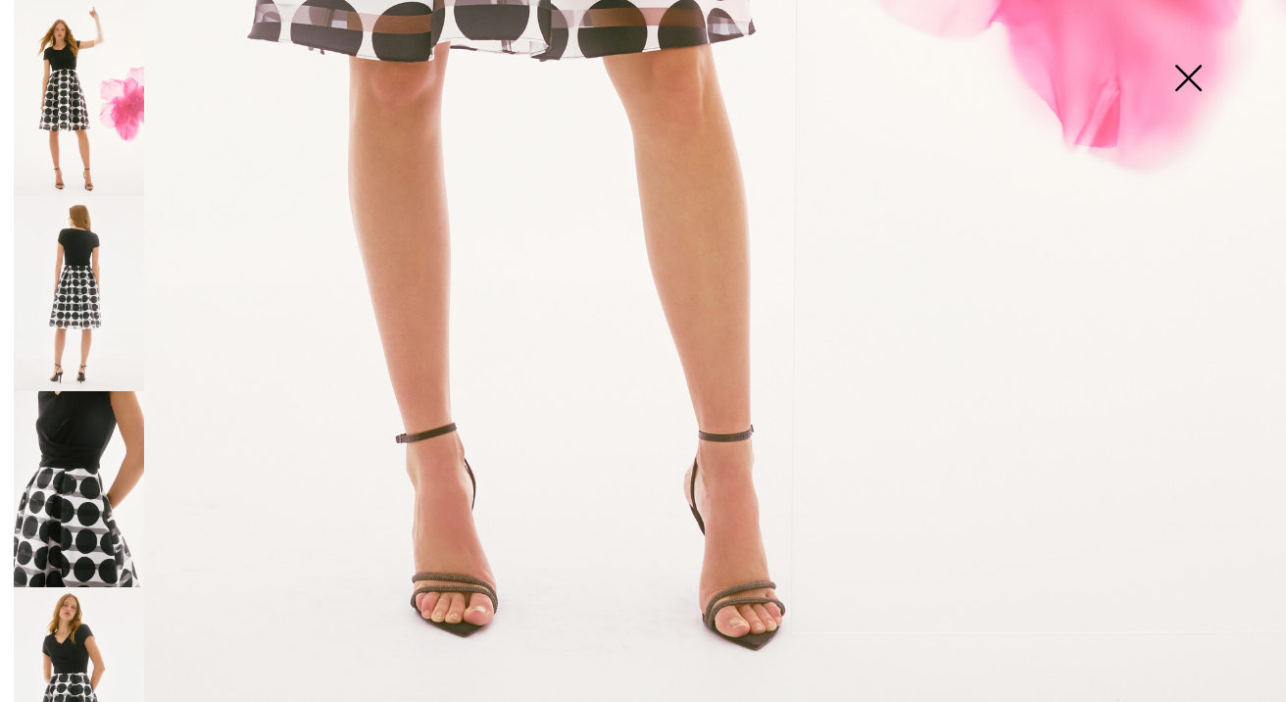
scroll to position [1228, 0]
click at [80, 287] on img at bounding box center [79, 294] width 130 height 196
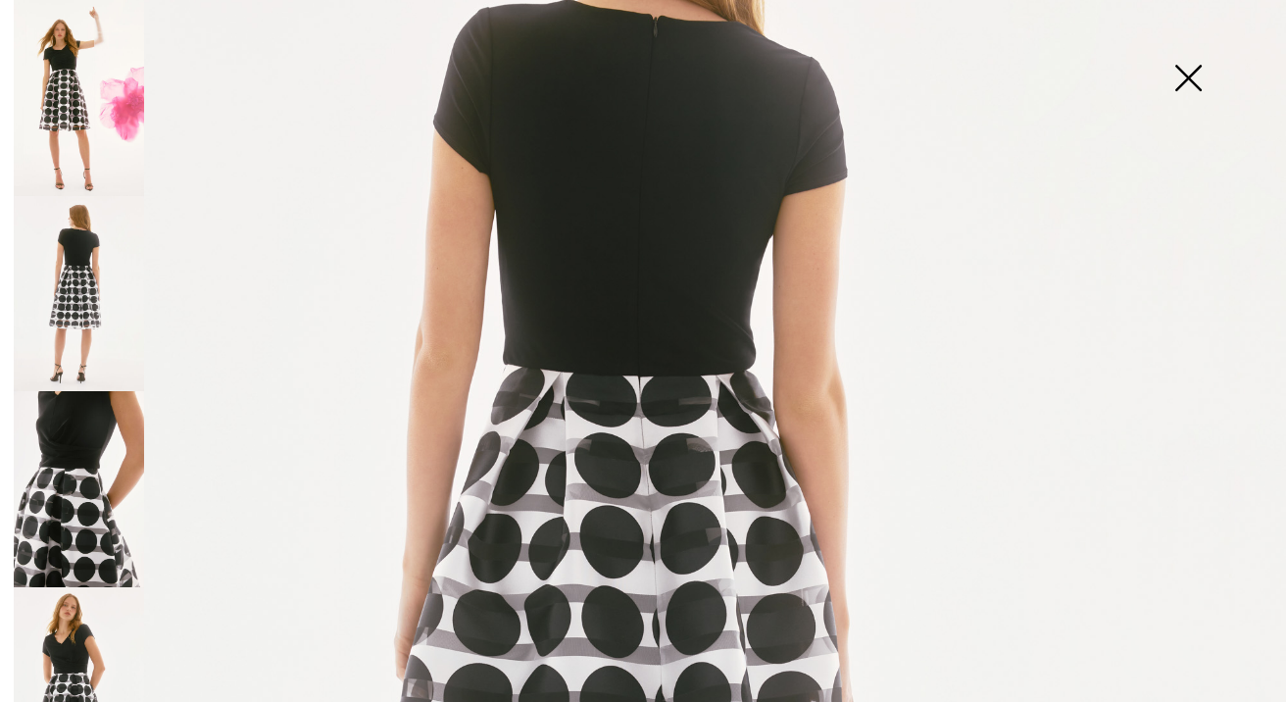
scroll to position [313, 0]
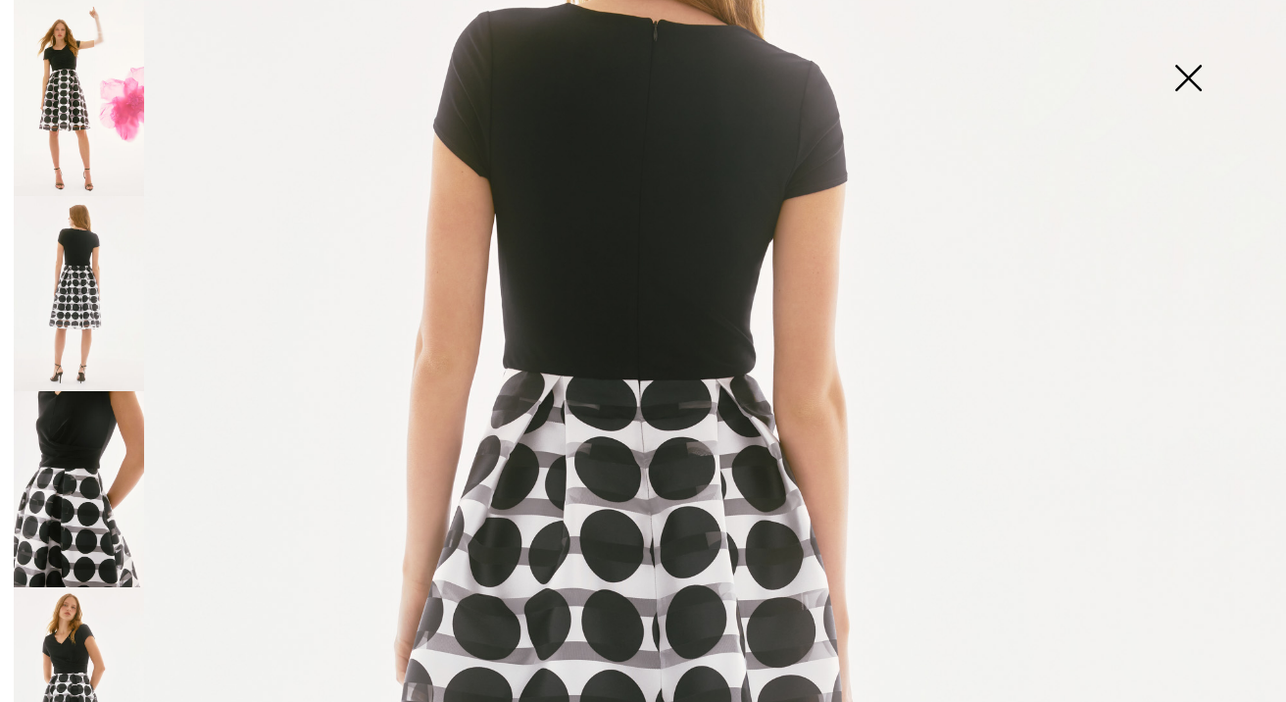
click at [43, 64] on img at bounding box center [79, 98] width 130 height 196
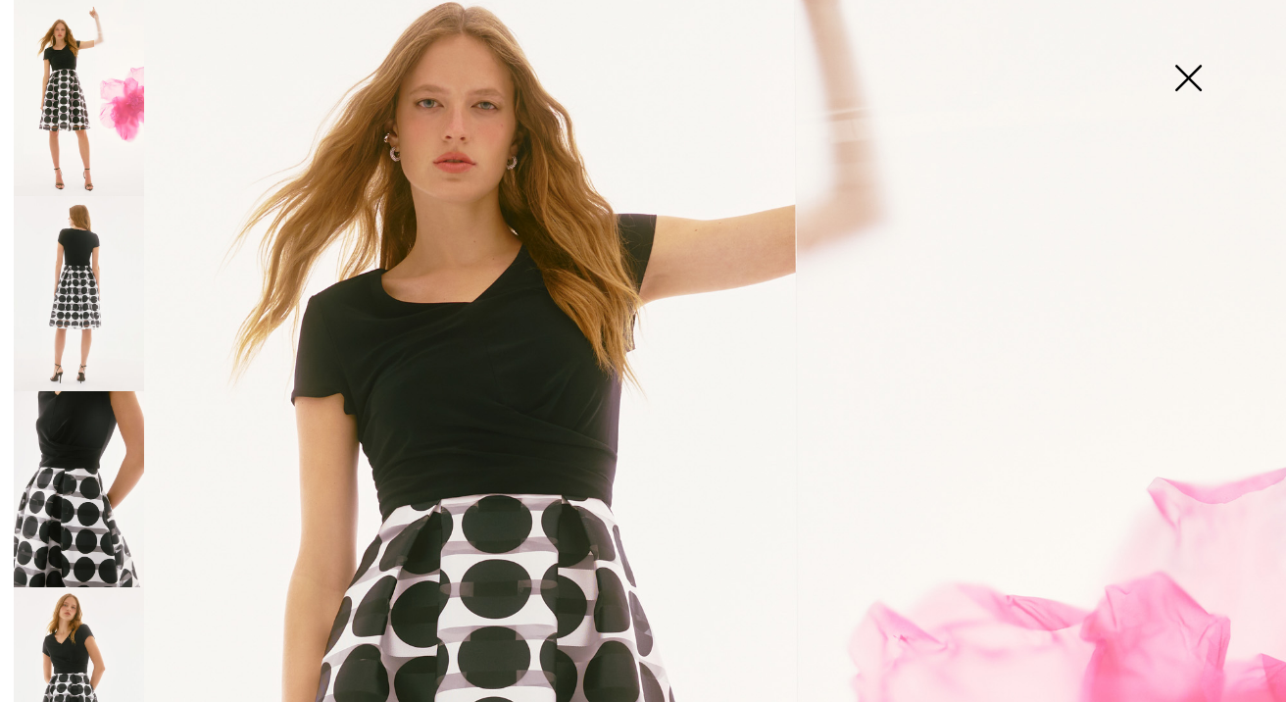
scroll to position [182, 0]
